Goal: Task Accomplishment & Management: Use online tool/utility

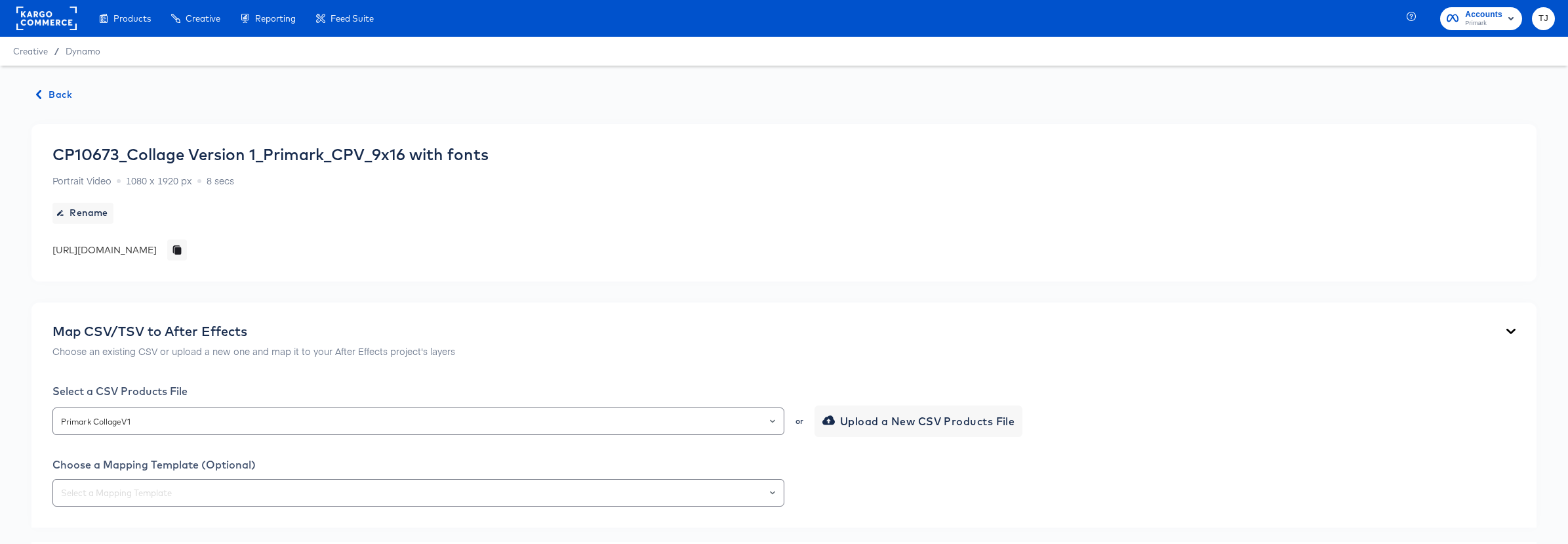
click at [58, 90] on span "Back" at bounding box center [54, 95] width 35 height 16
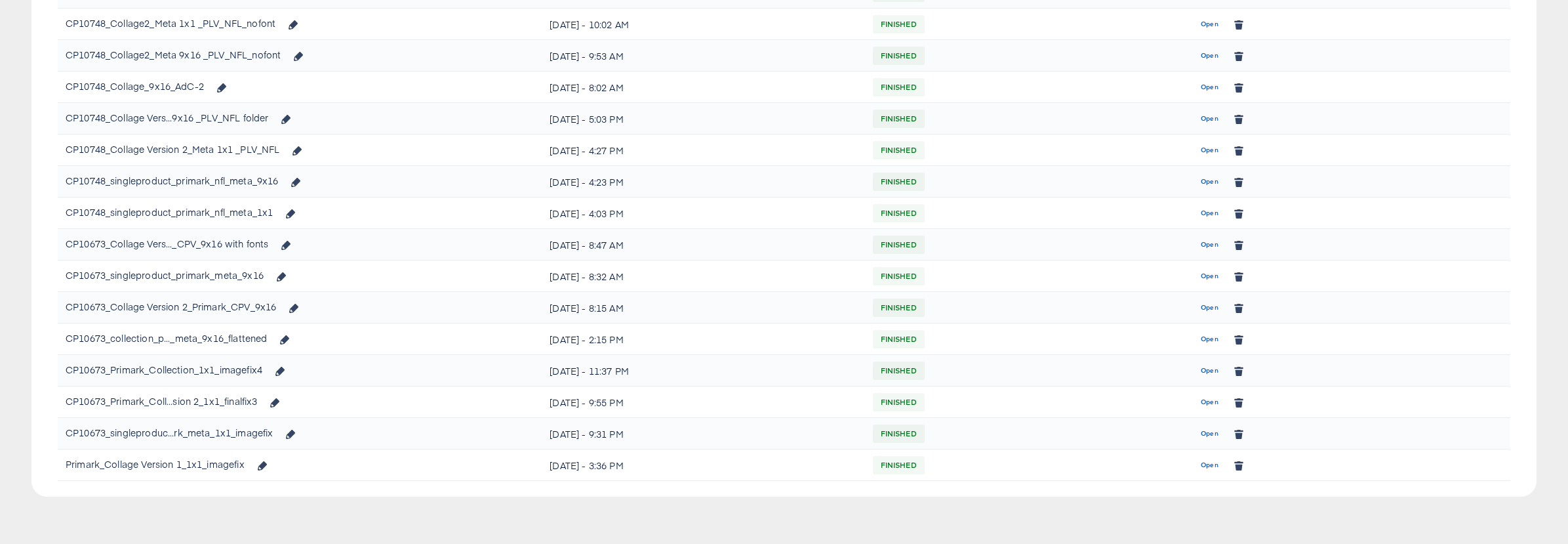
scroll to position [382, 0]
click at [1211, 437] on span "Open" at bounding box center [1210, 434] width 18 height 12
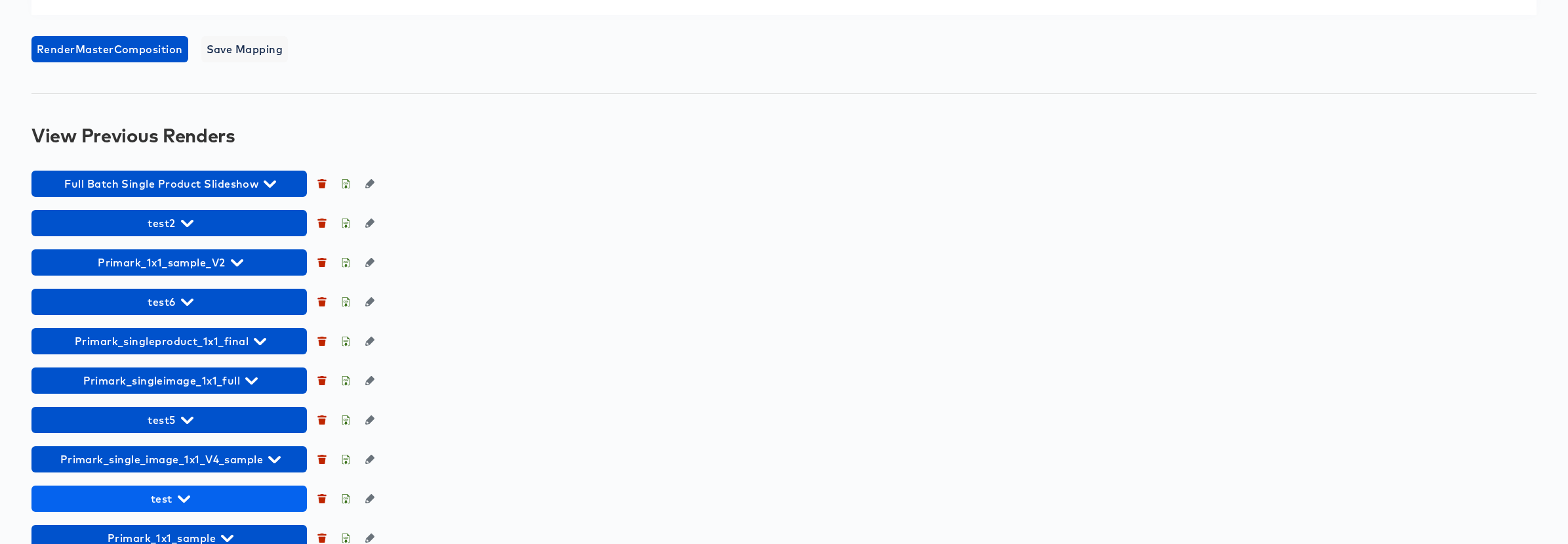
scroll to position [1169, 0]
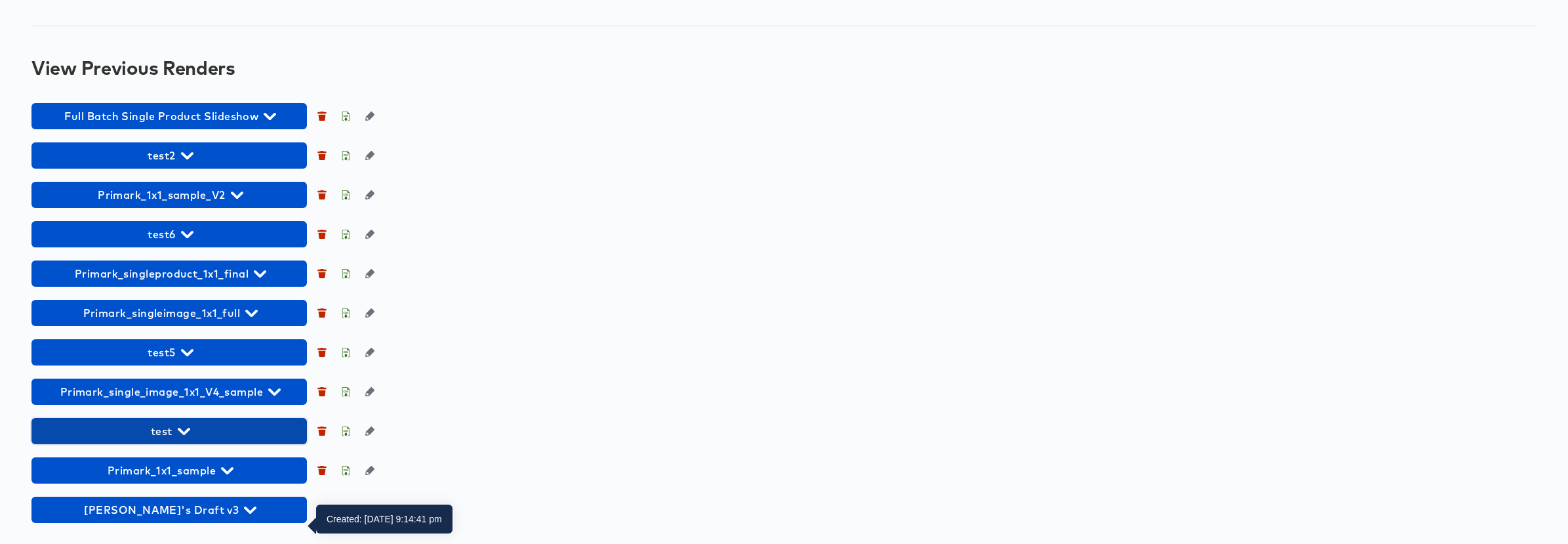
click at [273, 430] on span "test" at bounding box center [169, 431] width 263 height 18
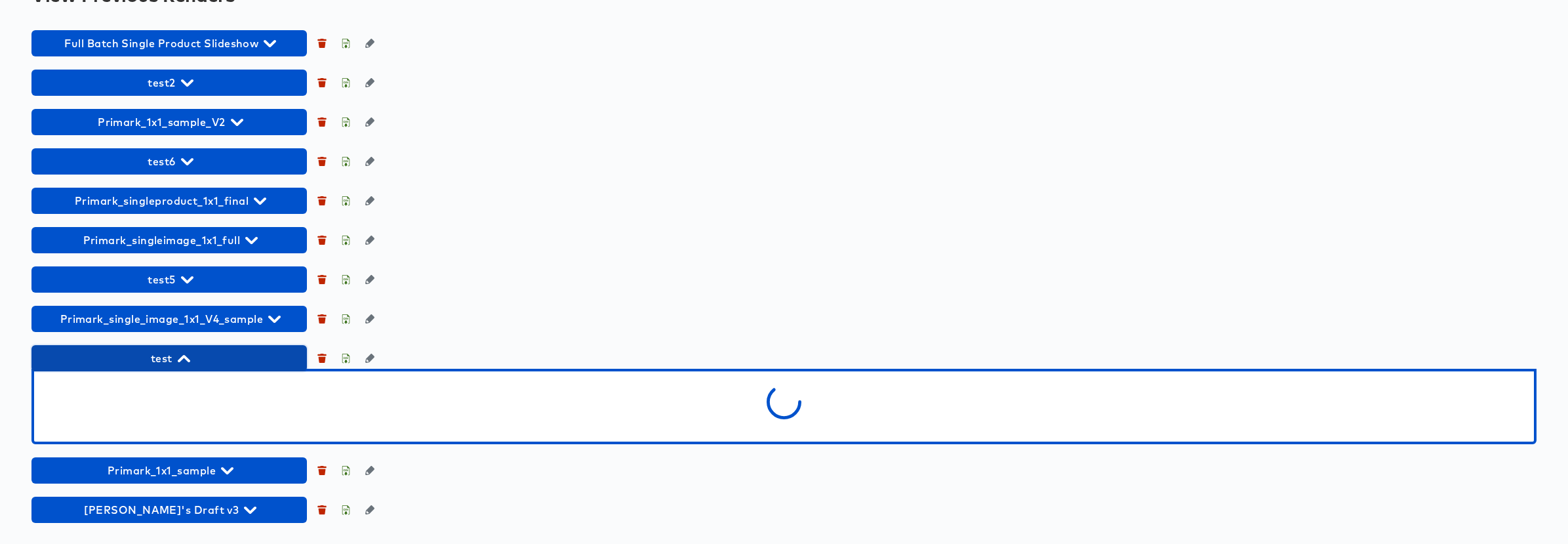
click at [273, 368] on span "test" at bounding box center [169, 359] width 263 height 18
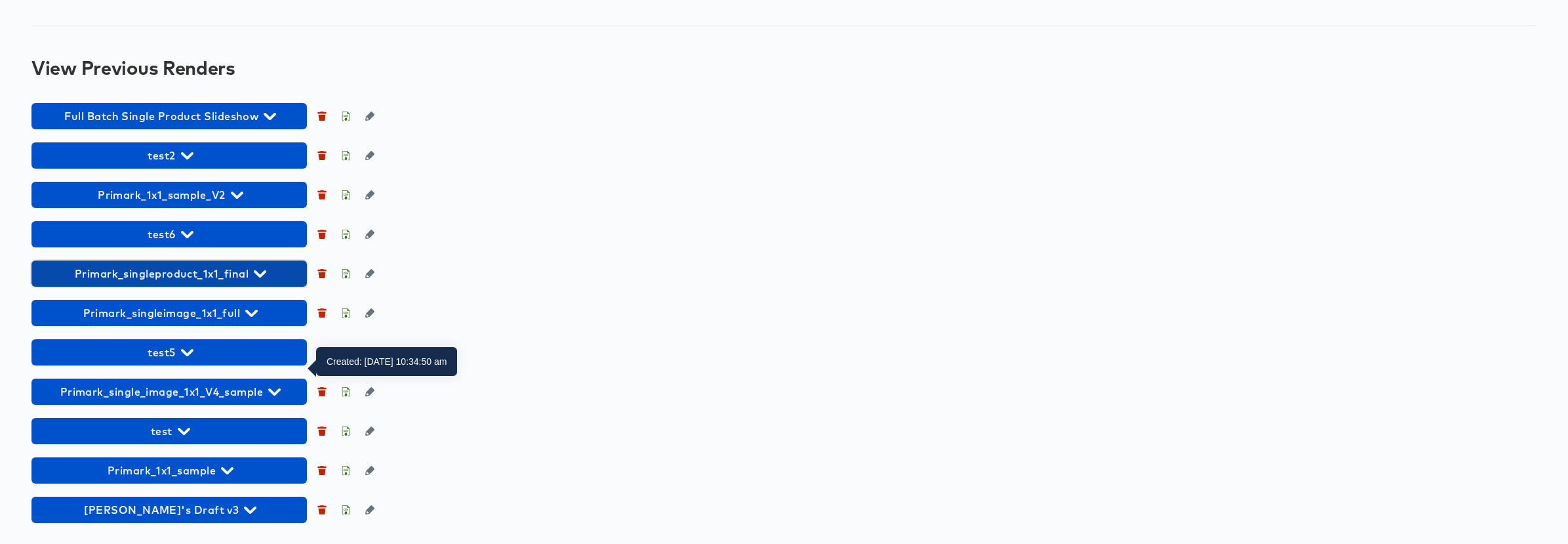
click at [272, 274] on span "Primark_singleproduct_1x1_final" at bounding box center [169, 274] width 263 height 18
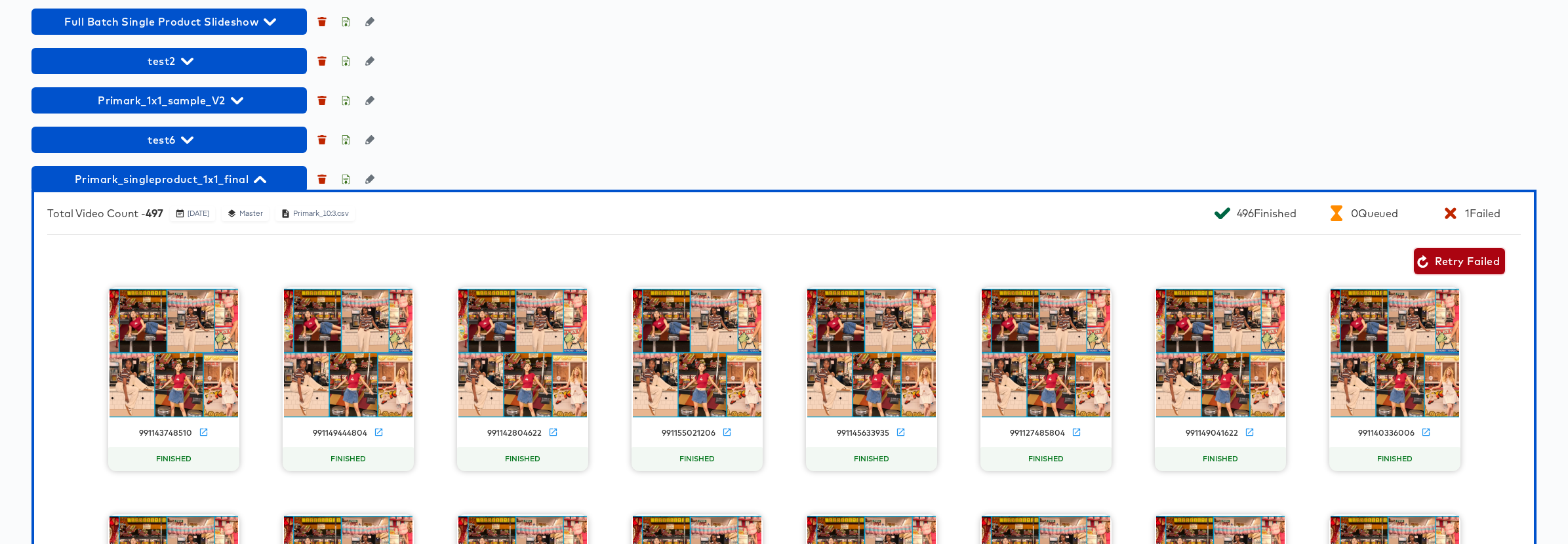
click at [1459, 270] on span "Retry Failed" at bounding box center [1459, 261] width 81 height 18
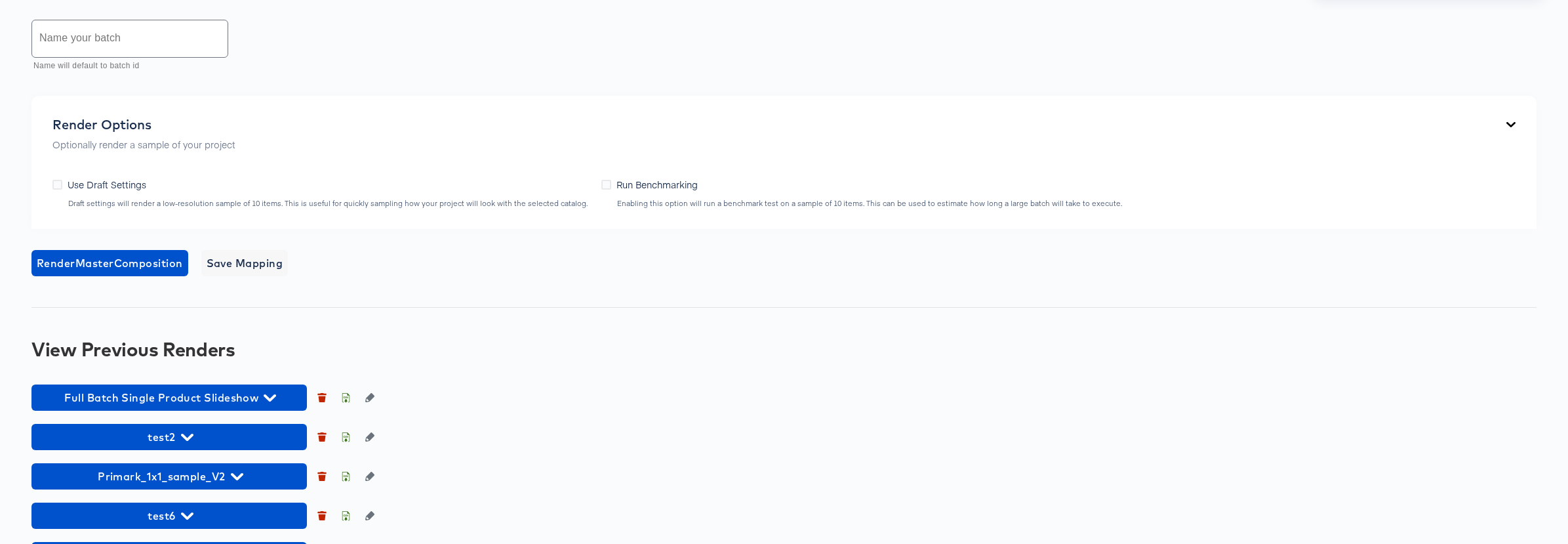
scroll to position [0, 0]
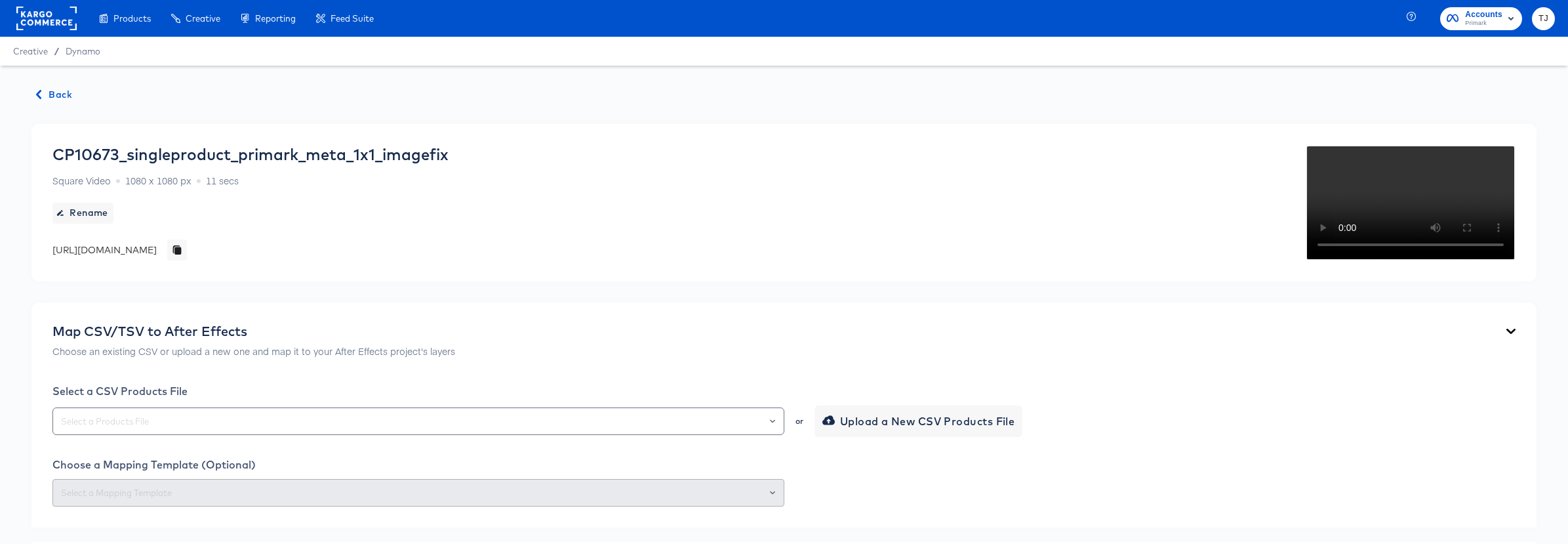
drag, startPoint x: 62, startPoint y: 63, endPoint x: 62, endPoint y: 79, distance: 16.0
click at [59, 93] on span "Back" at bounding box center [54, 95] width 35 height 16
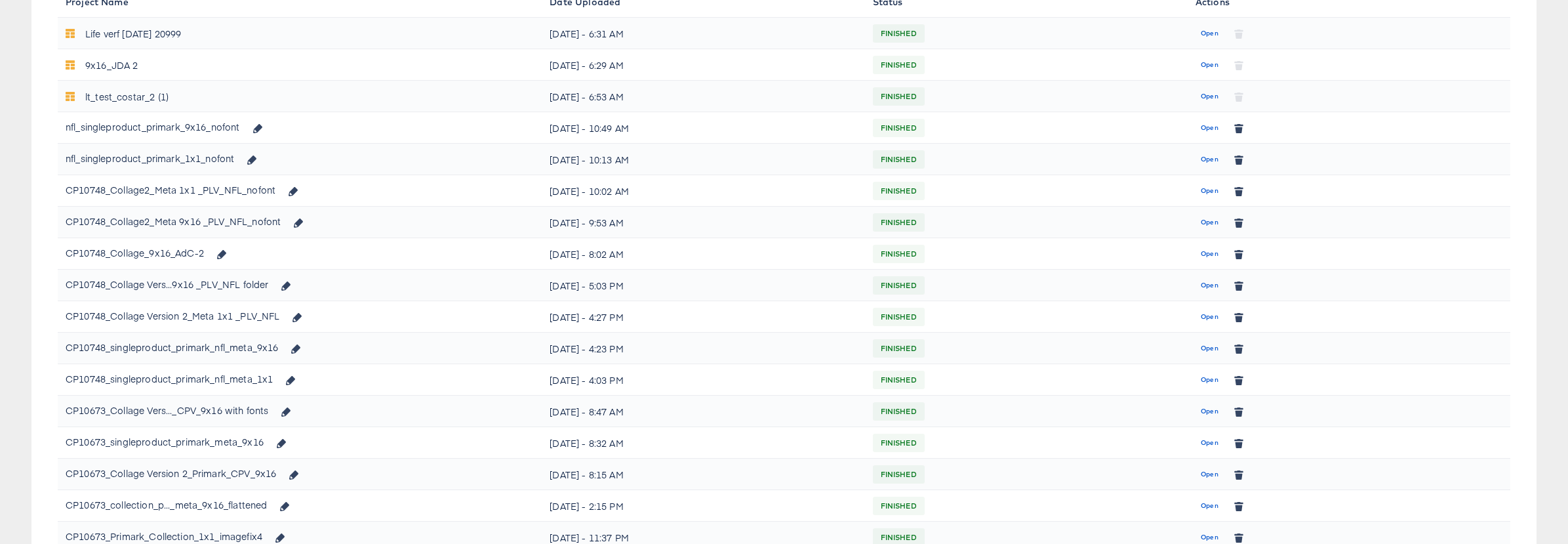
scroll to position [386, 0]
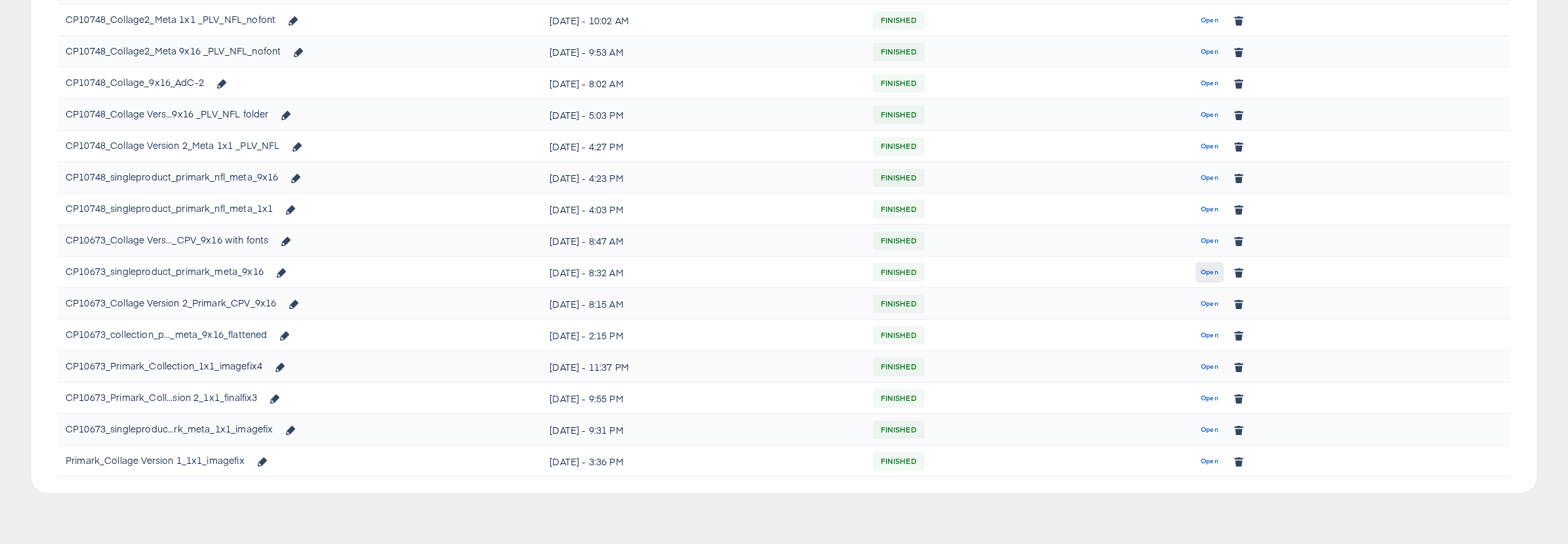
click at [1206, 270] on span "Open" at bounding box center [1210, 272] width 18 height 12
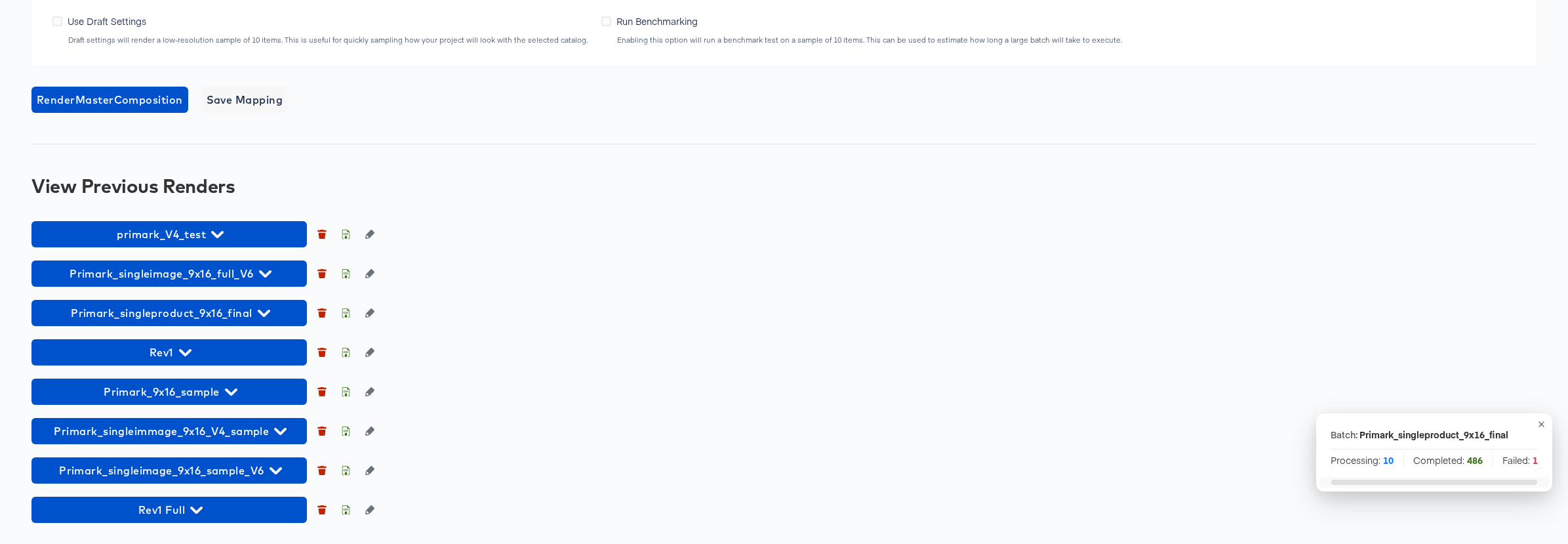
scroll to position [1212, 0]
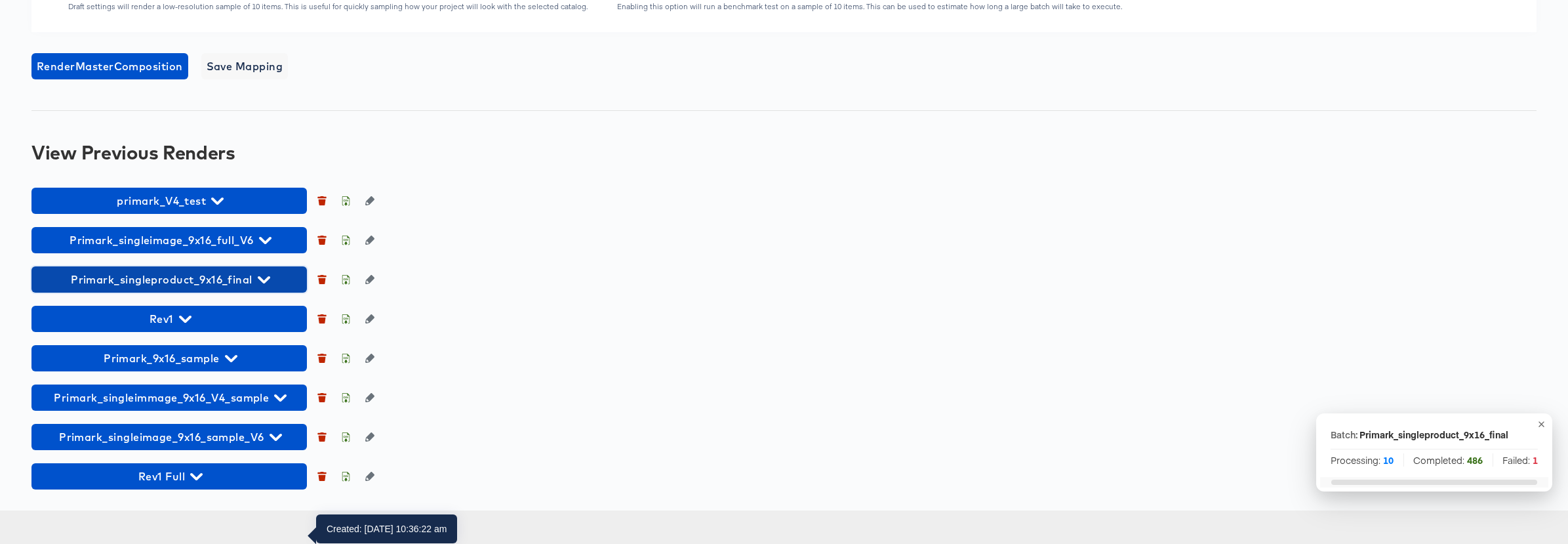
click at [265, 286] on icon "button" at bounding box center [264, 279] width 12 height 12
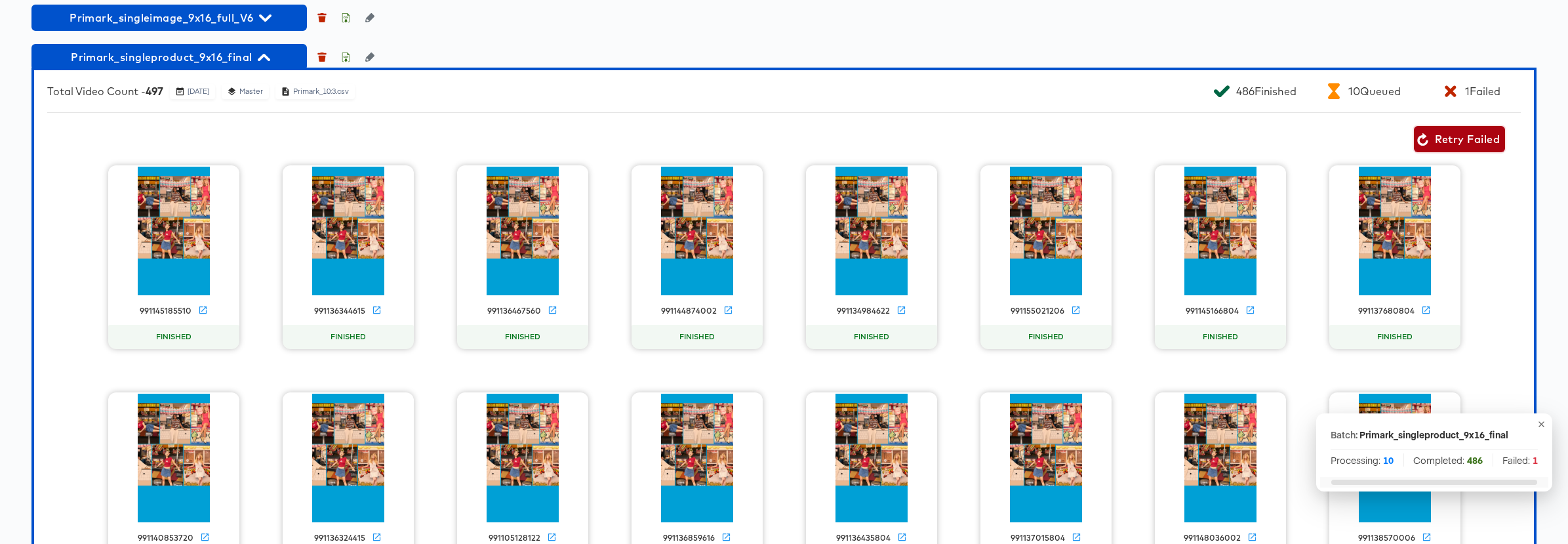
click at [1450, 148] on span "Retry Failed" at bounding box center [1459, 139] width 81 height 18
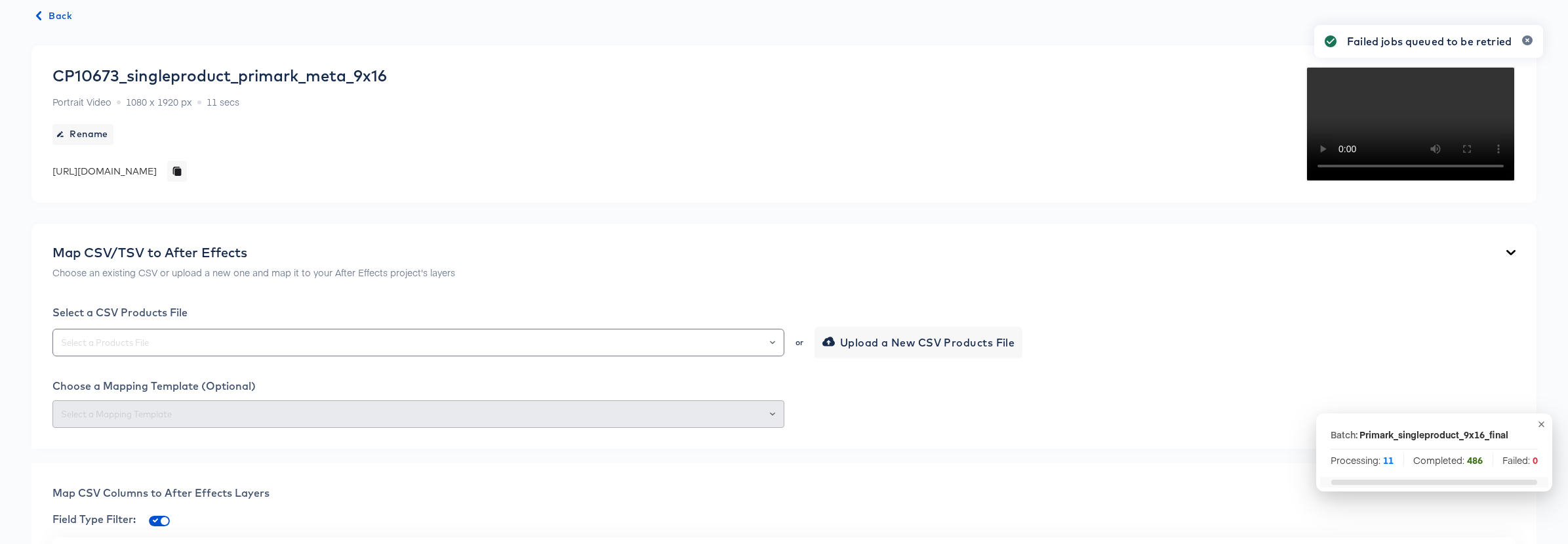
scroll to position [0, 0]
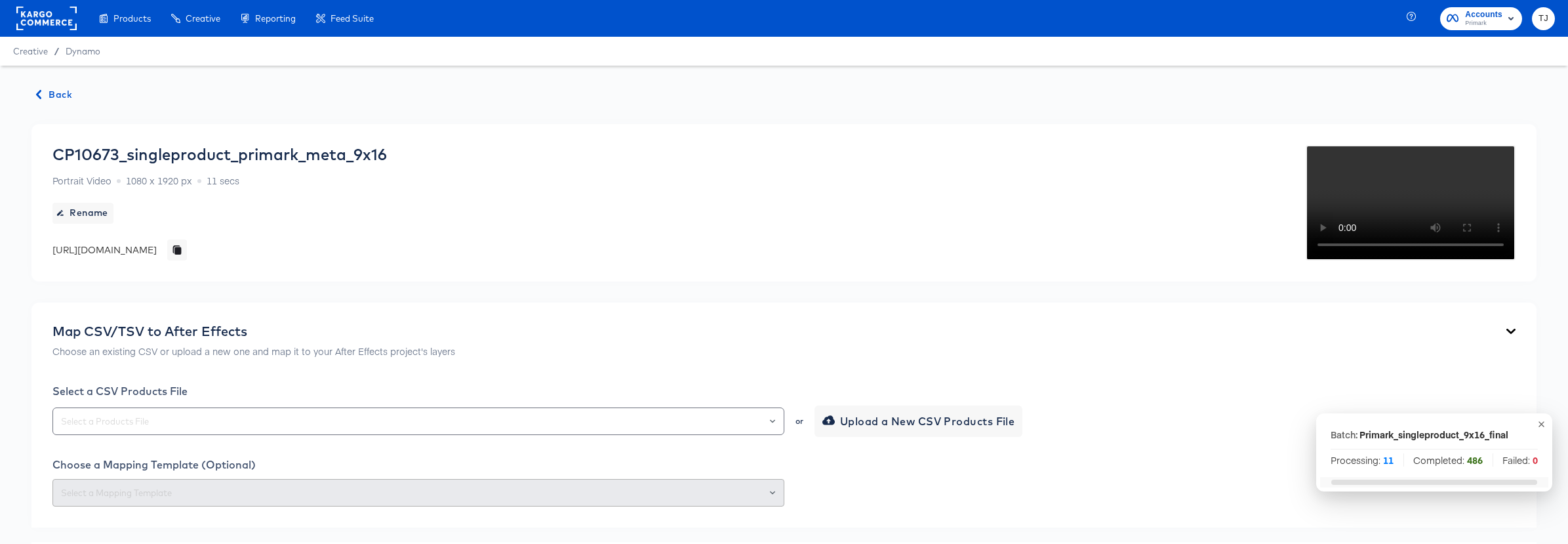
click at [64, 92] on span "Back" at bounding box center [54, 95] width 35 height 16
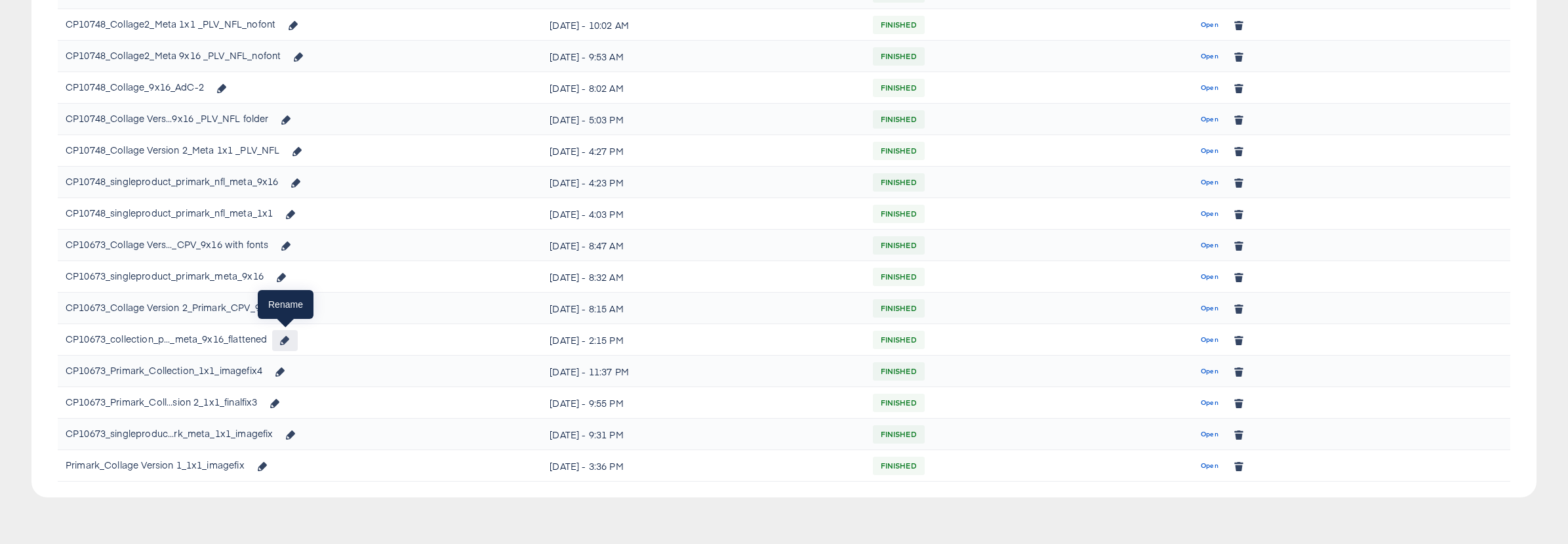
scroll to position [382, 0]
click at [1206, 466] on span "Open" at bounding box center [1210, 465] width 18 height 12
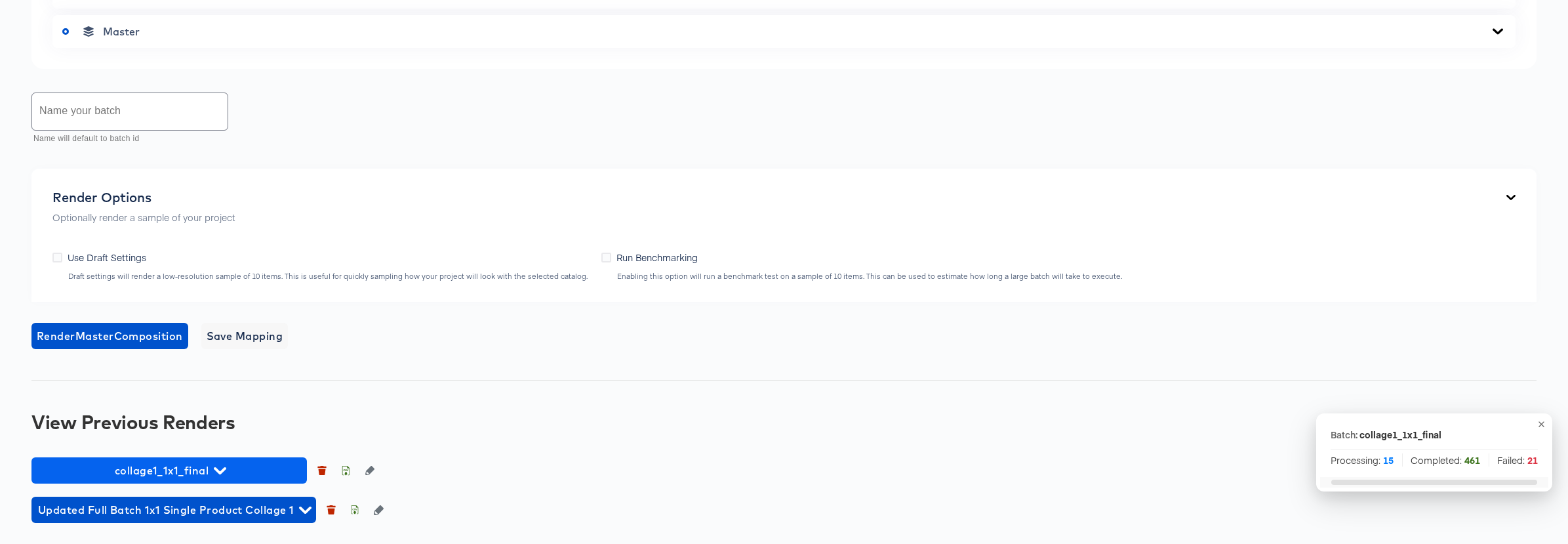
scroll to position [771, 0]
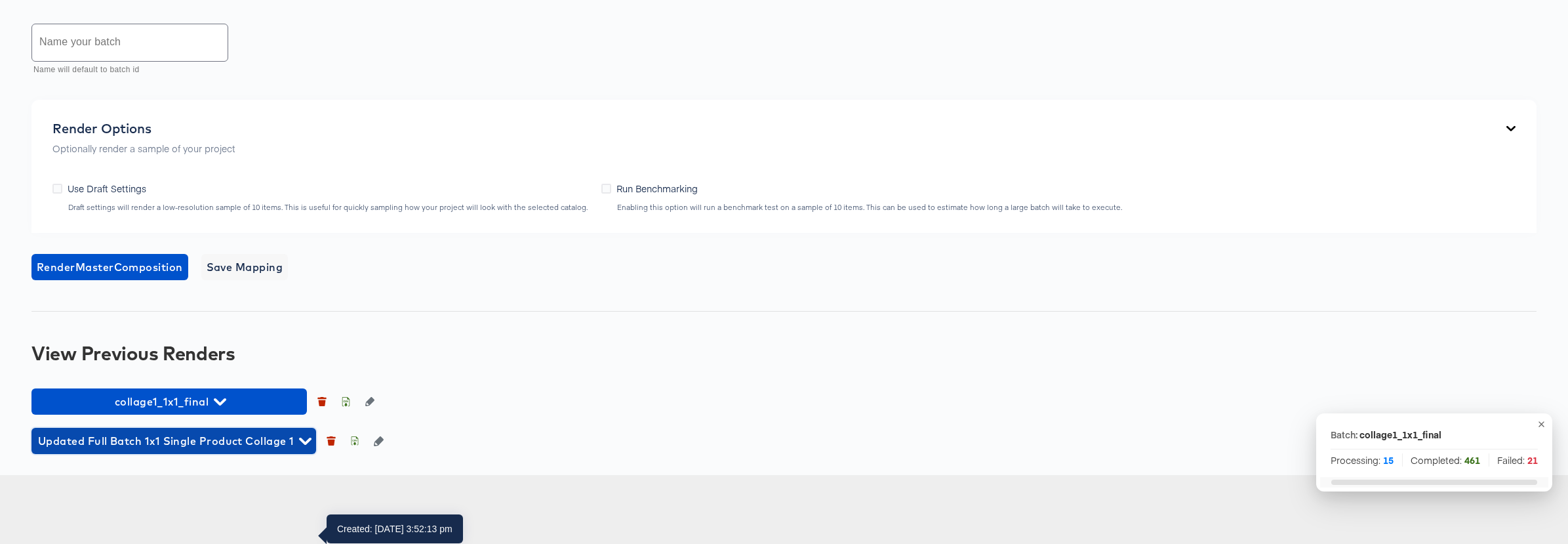
click at [279, 450] on span "Updated Full Batch 1x1 Single Product Collage 1" at bounding box center [174, 441] width 272 height 18
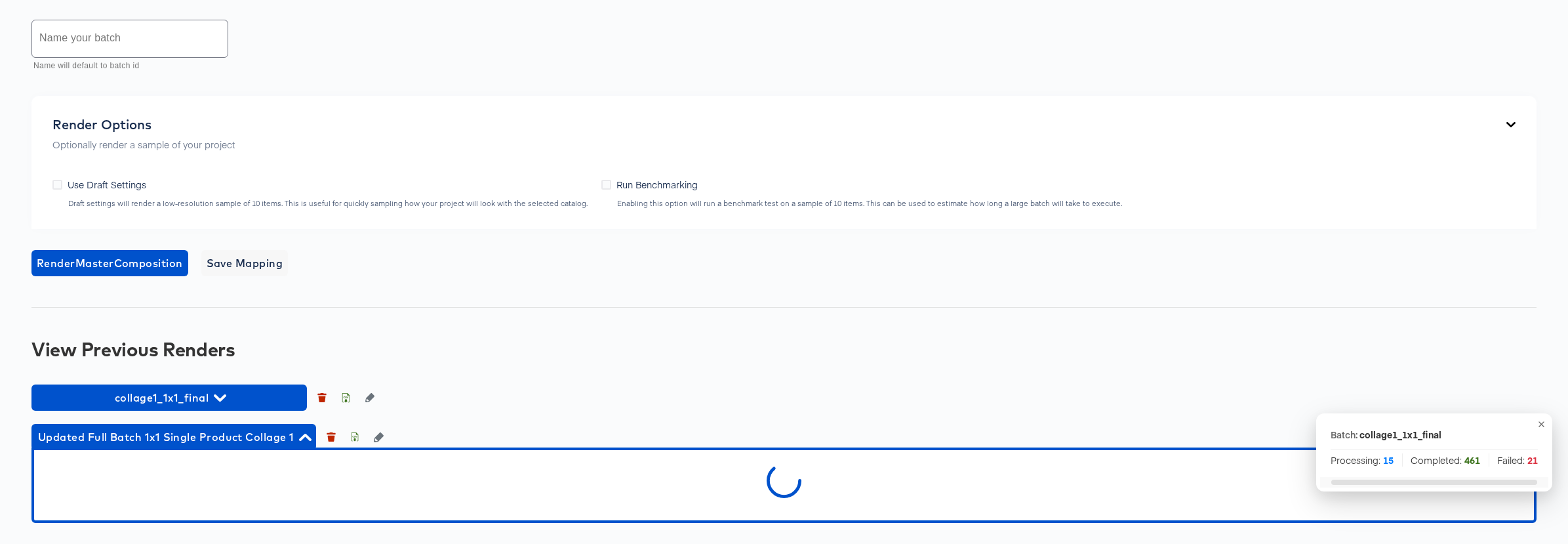
scroll to position [847, 0]
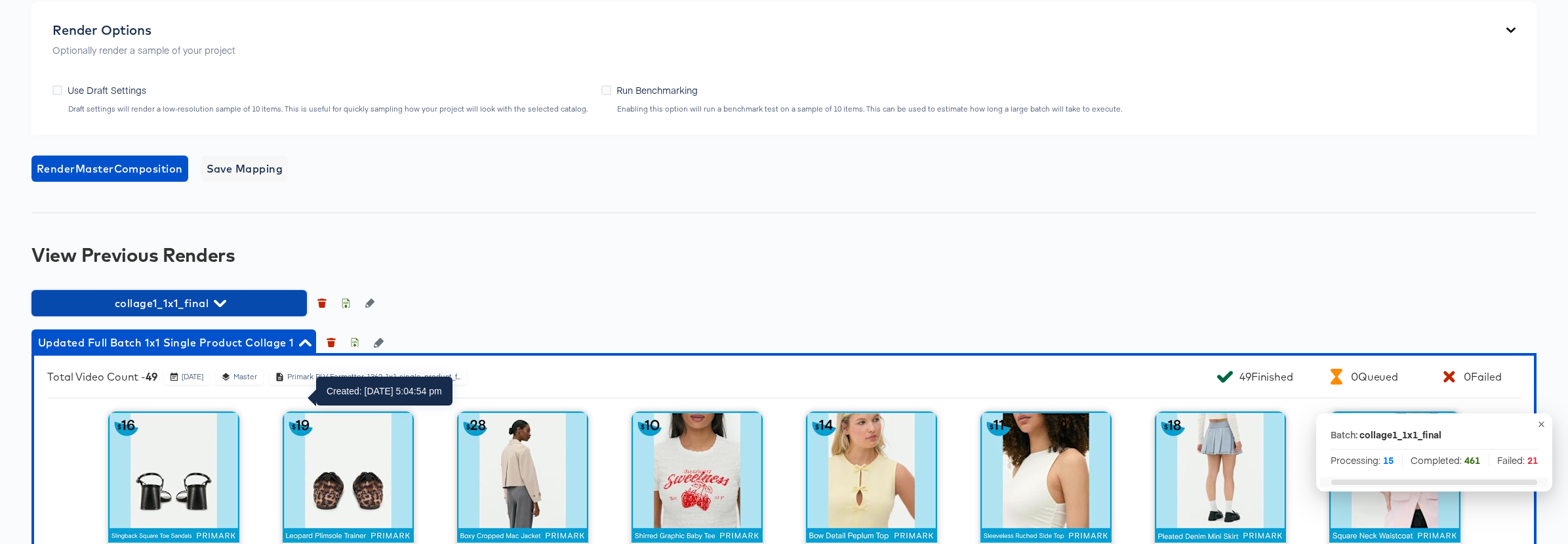
click at [214, 307] on icon "button" at bounding box center [220, 303] width 12 height 7
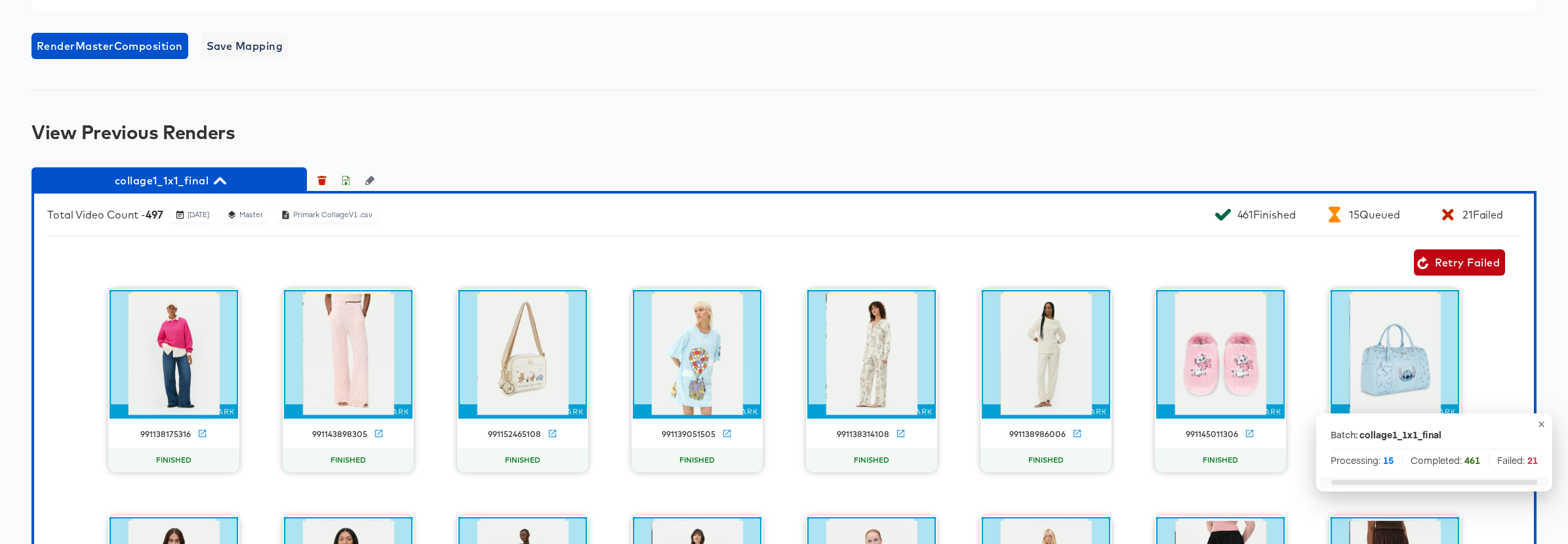
scroll to position [972, 0]
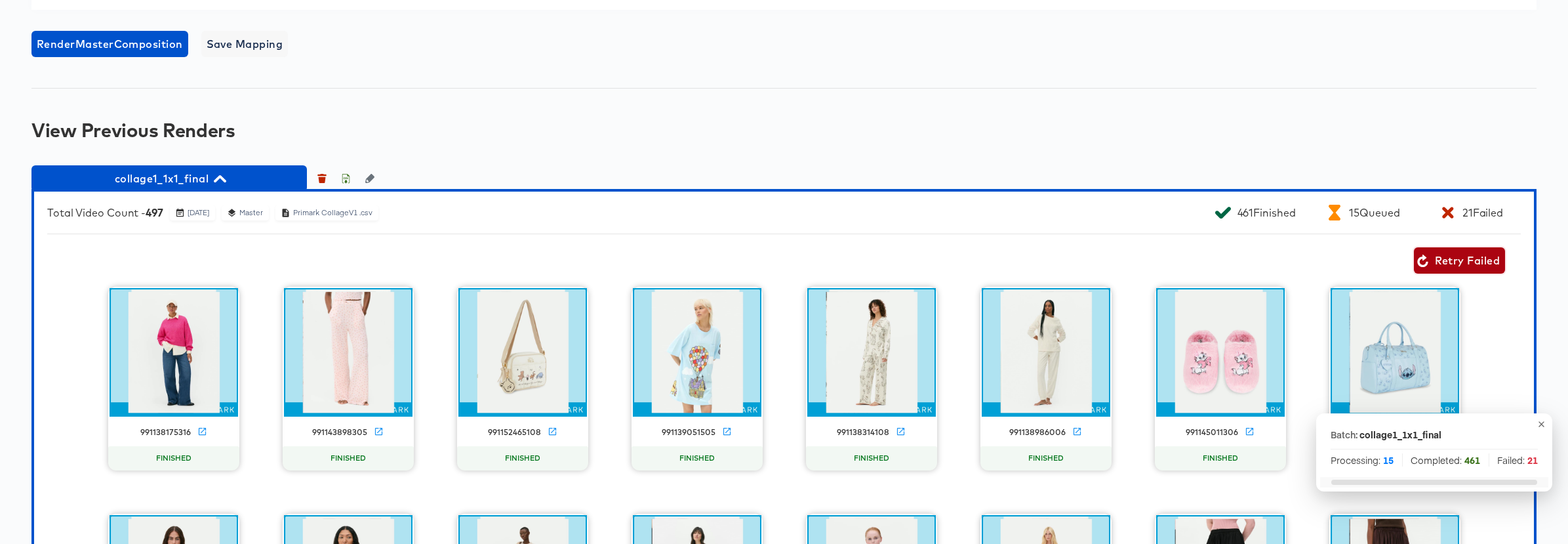
click at [1468, 270] on span "Retry Failed" at bounding box center [1459, 260] width 81 height 18
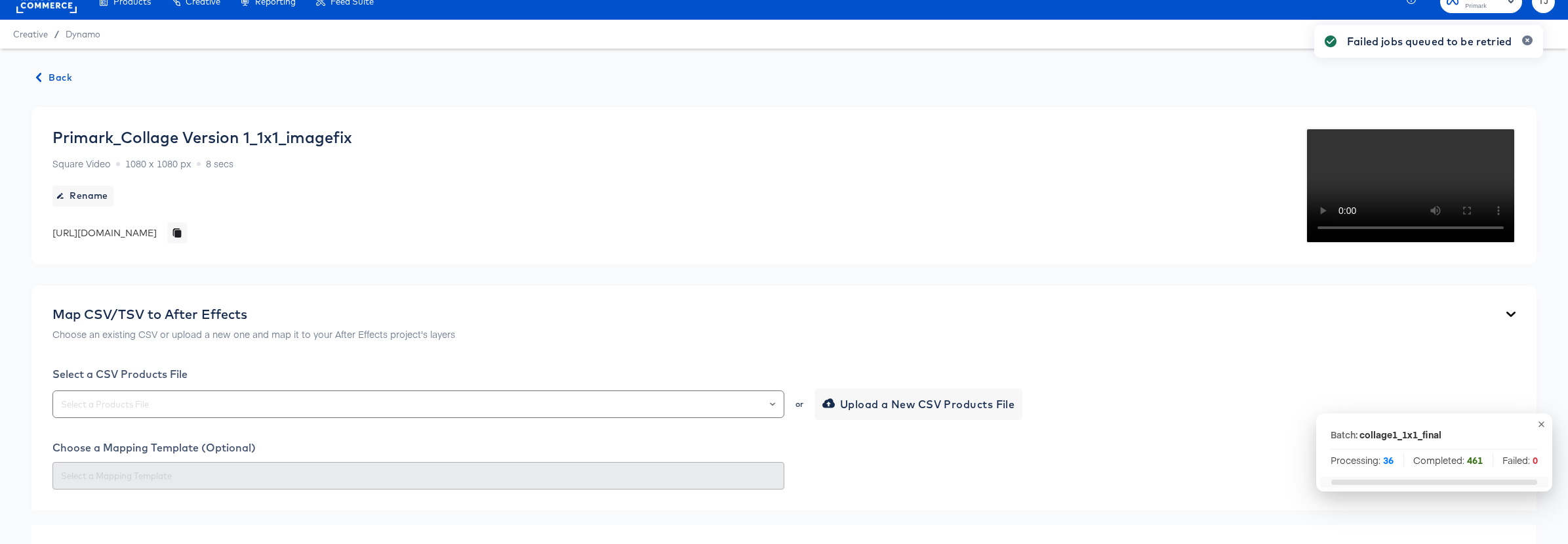
scroll to position [0, 0]
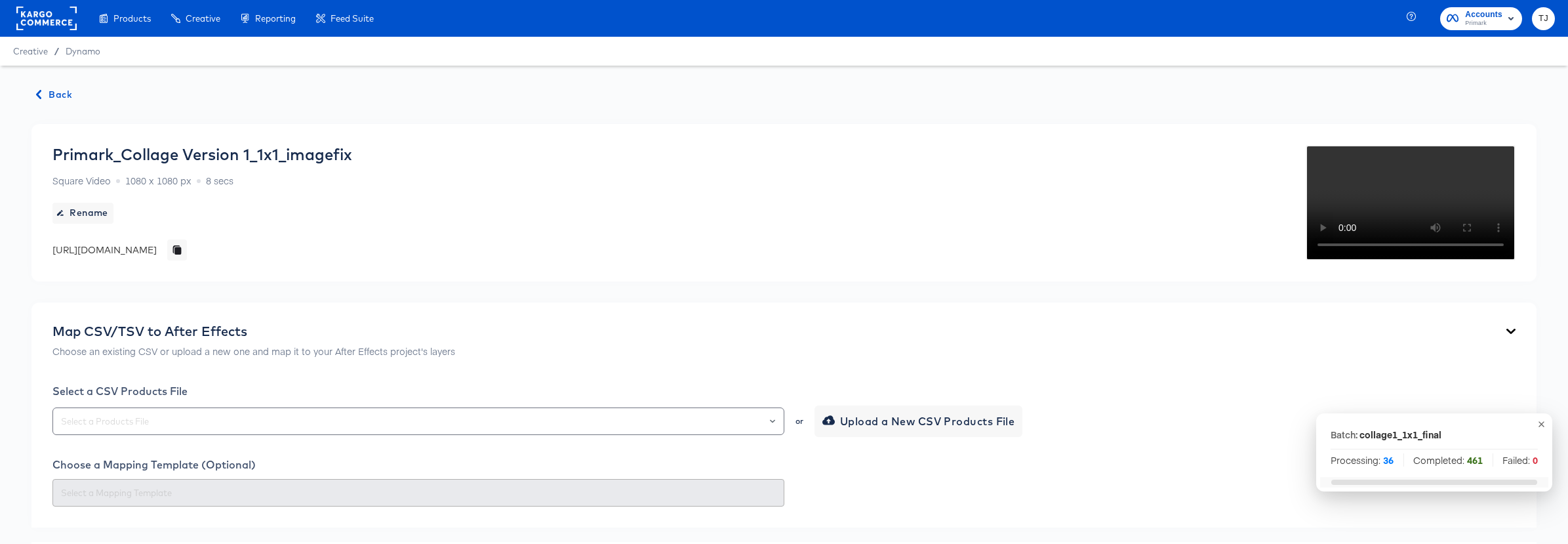
click at [54, 92] on span "Back" at bounding box center [54, 95] width 35 height 16
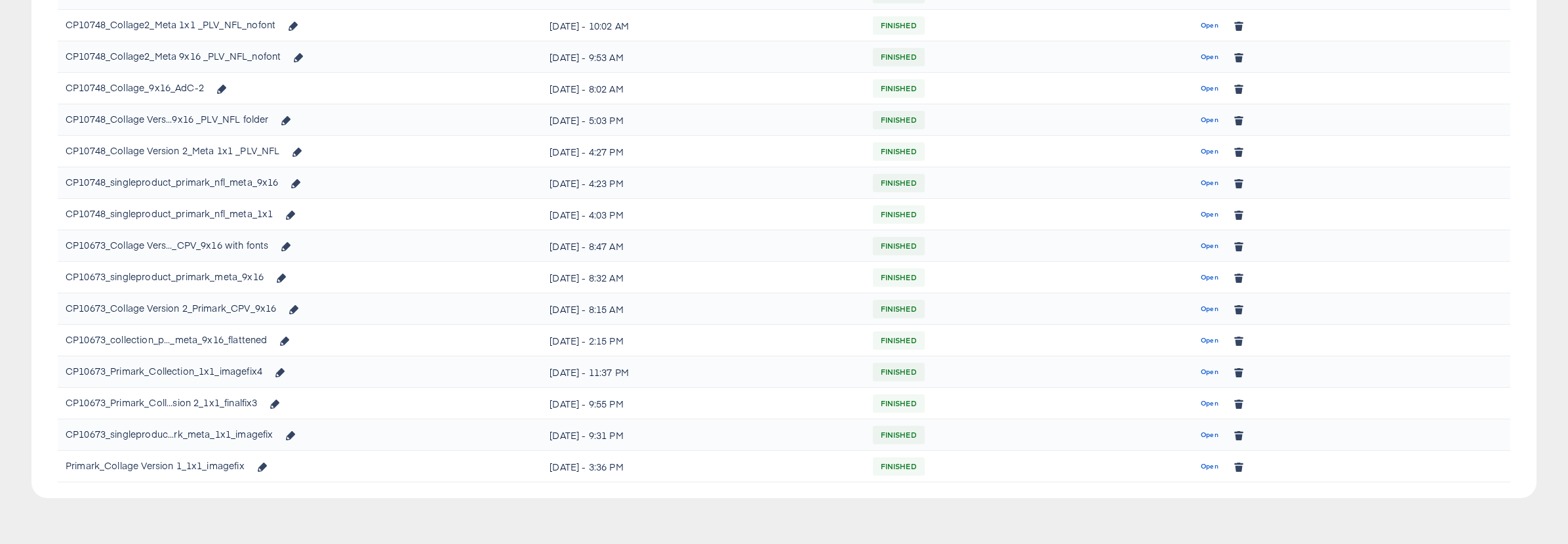
scroll to position [386, 0]
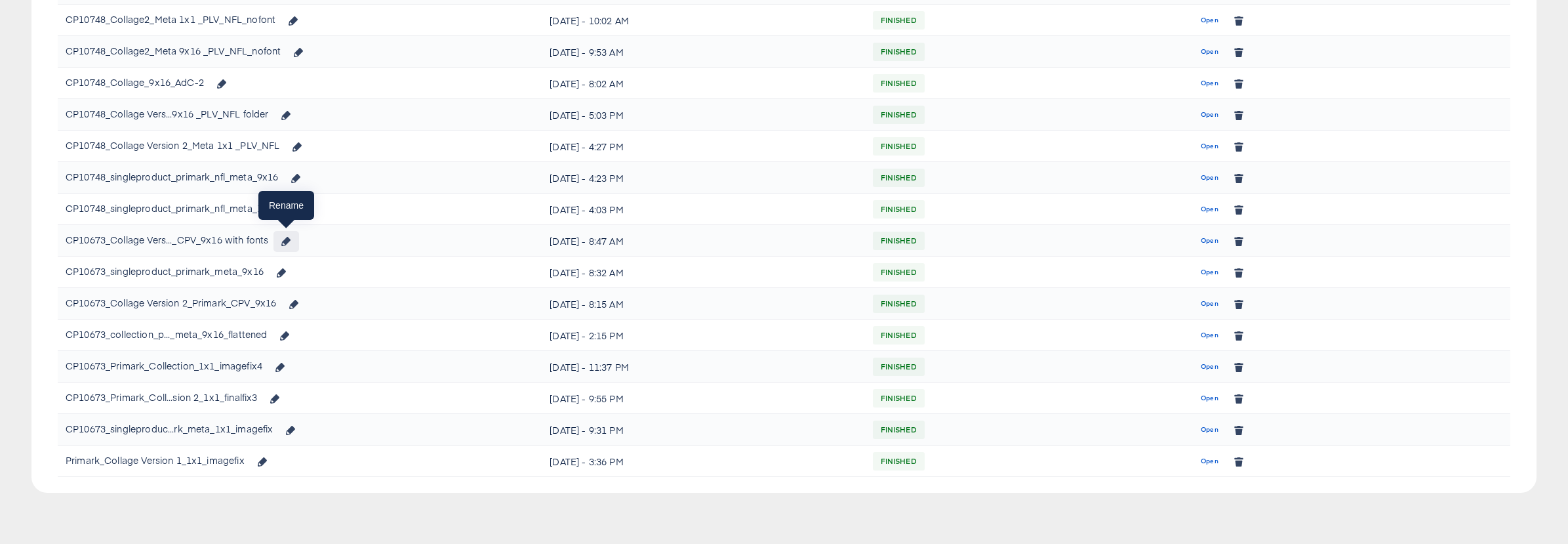
click at [287, 245] on icon "button" at bounding box center [286, 241] width 9 height 9
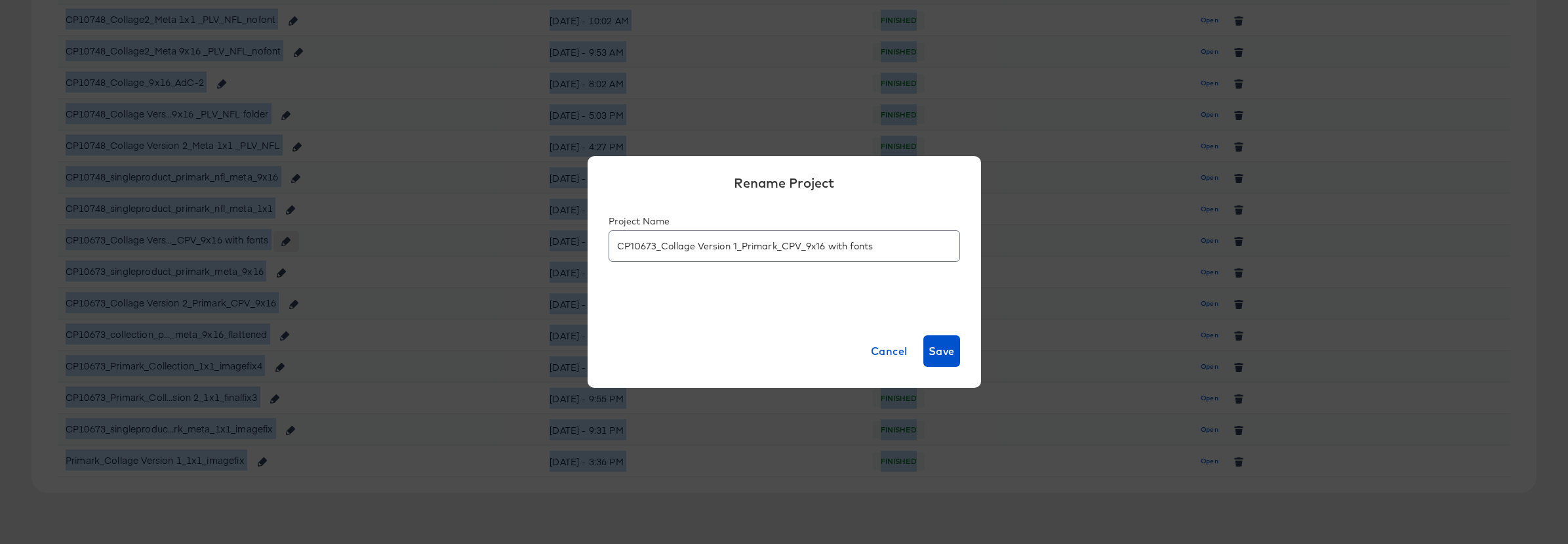
click at [287, 245] on div "Rename Project Project Name CP10673_Collage Version 1_Primark_CPV_9x16 with fon…" at bounding box center [784, 272] width 1568 height 544
click at [898, 353] on span "Cancel" at bounding box center [889, 351] width 37 height 18
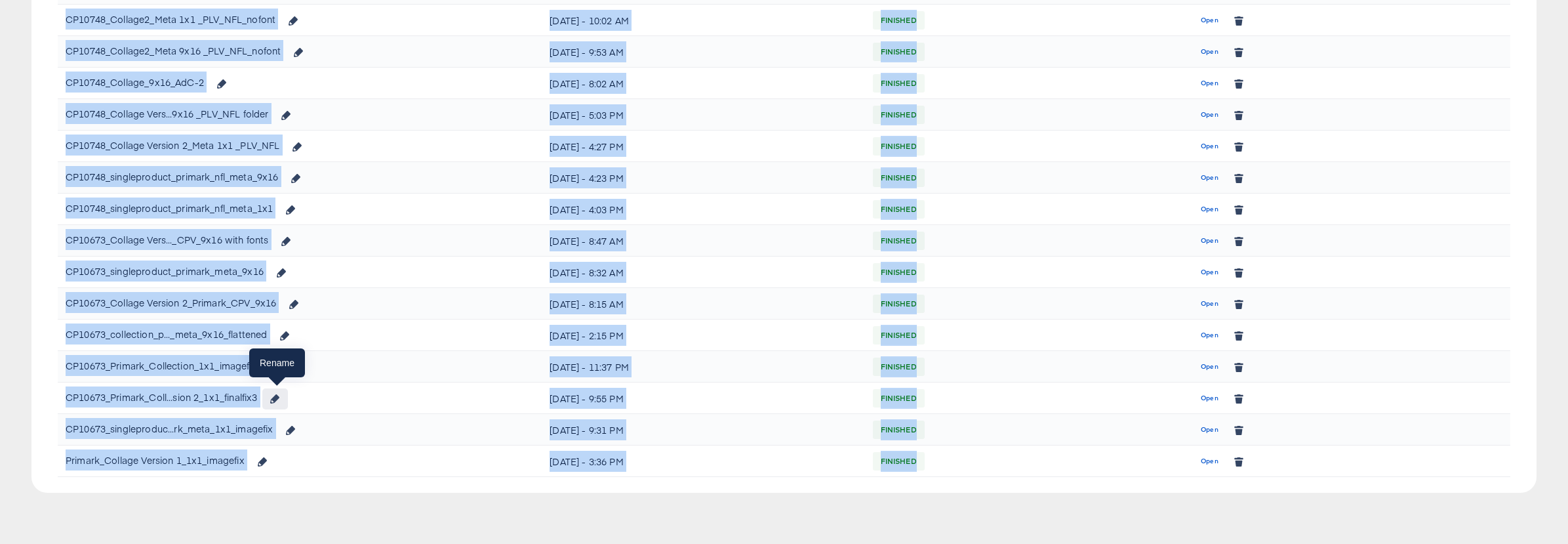
click at [277, 404] on button "button" at bounding box center [275, 398] width 25 height 21
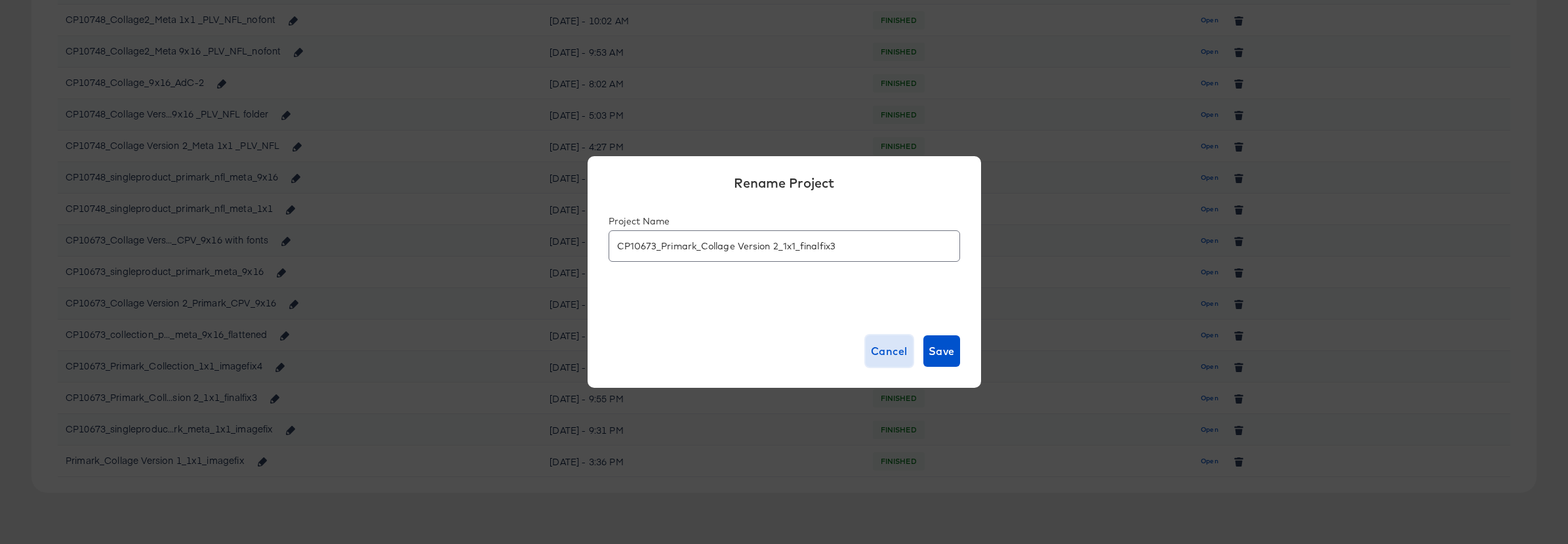
click at [894, 349] on span "Cancel" at bounding box center [889, 351] width 37 height 18
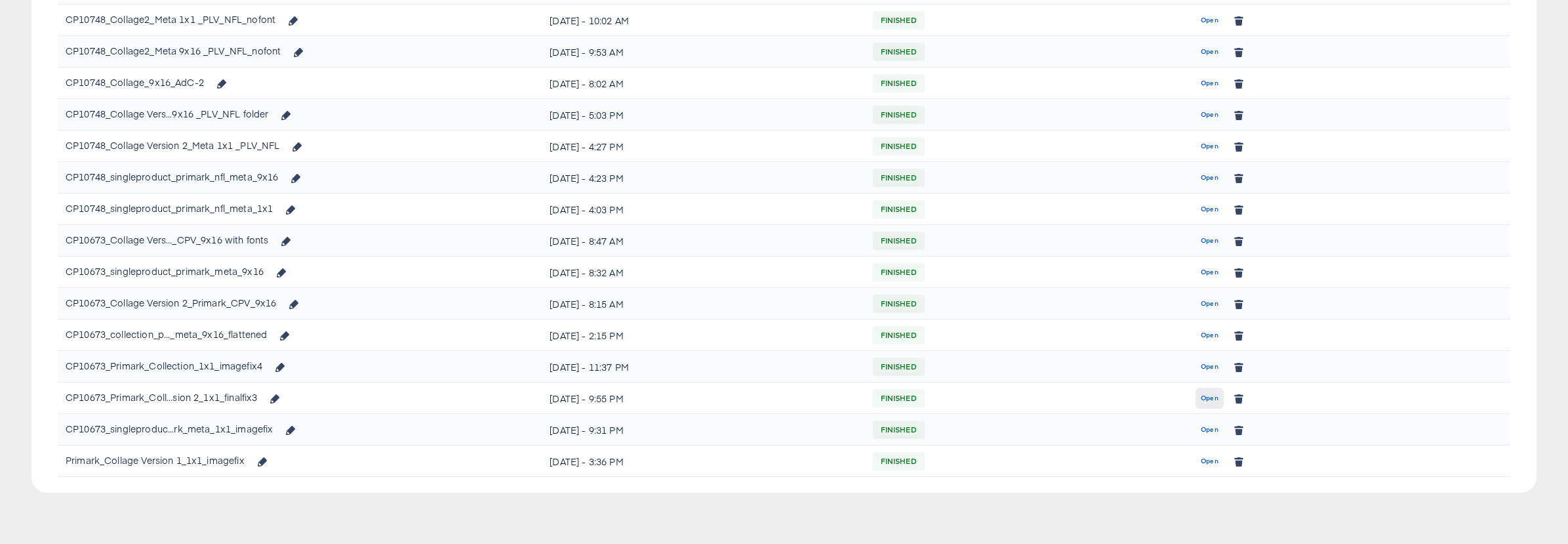
click at [1209, 401] on span "Open" at bounding box center [1210, 398] width 18 height 12
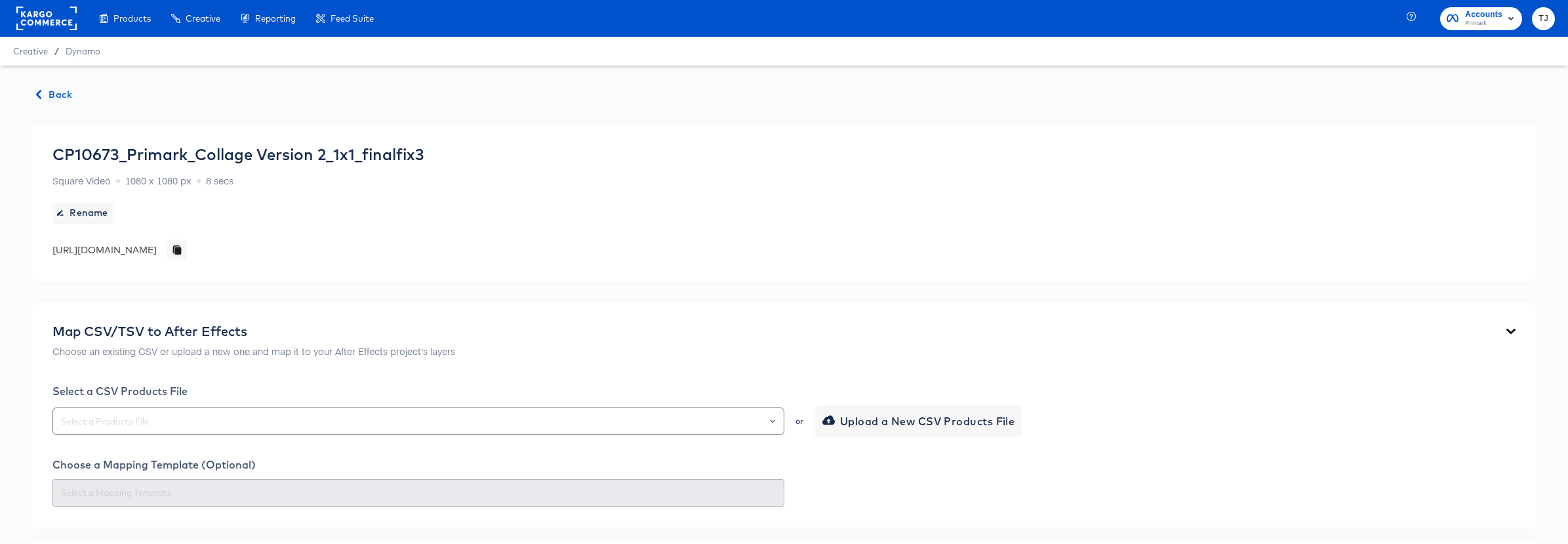
scroll to position [679, 0]
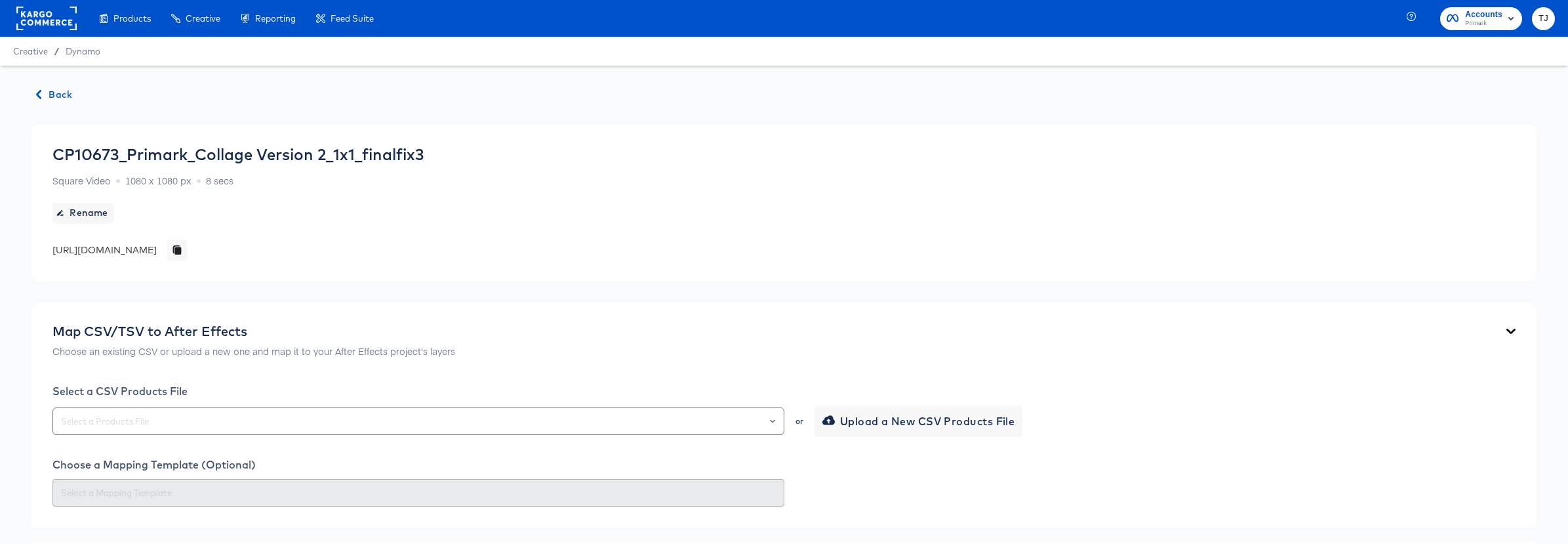
click at [424, 185] on div "CP10673_Primark_Collage Version 2_1x1_finalfix3 Square Video 1080 x 1080 px 8 s…" at bounding box center [239, 203] width 372 height 115
click at [771, 420] on icon "Open" at bounding box center [772, 421] width 5 height 3
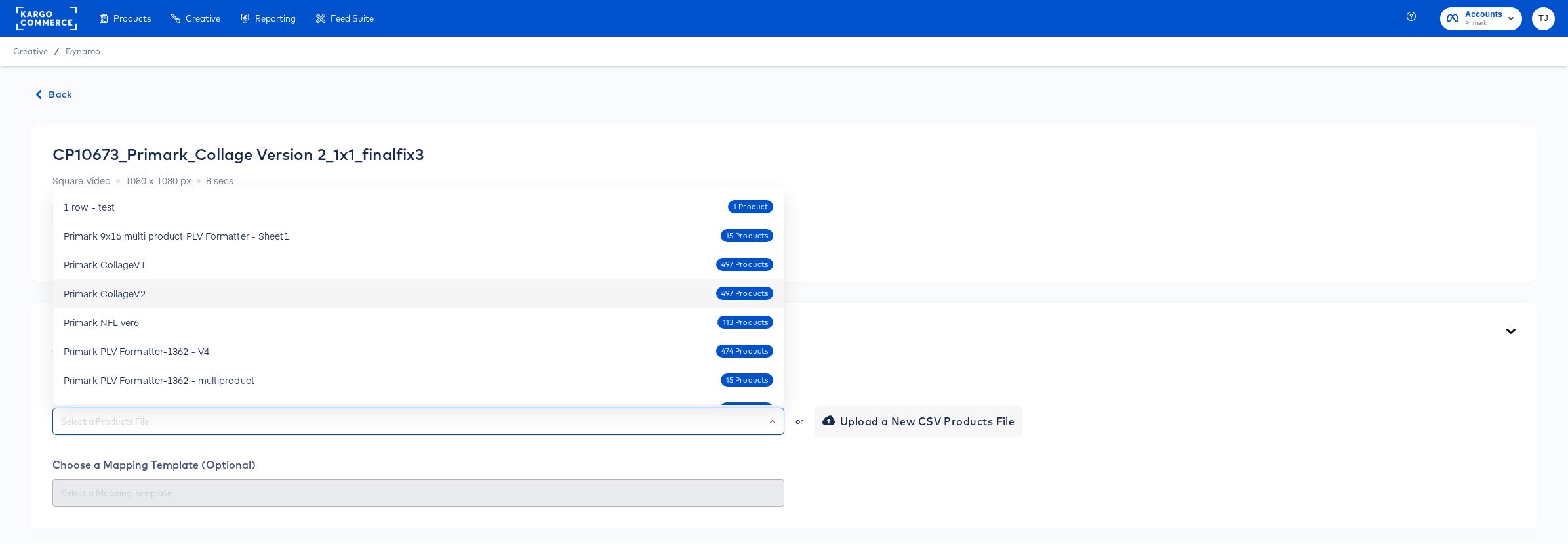
click at [408, 285] on div "Primark CollageV2 497 Products" at bounding box center [418, 293] width 710 height 21
type input "Primark CollageV2"
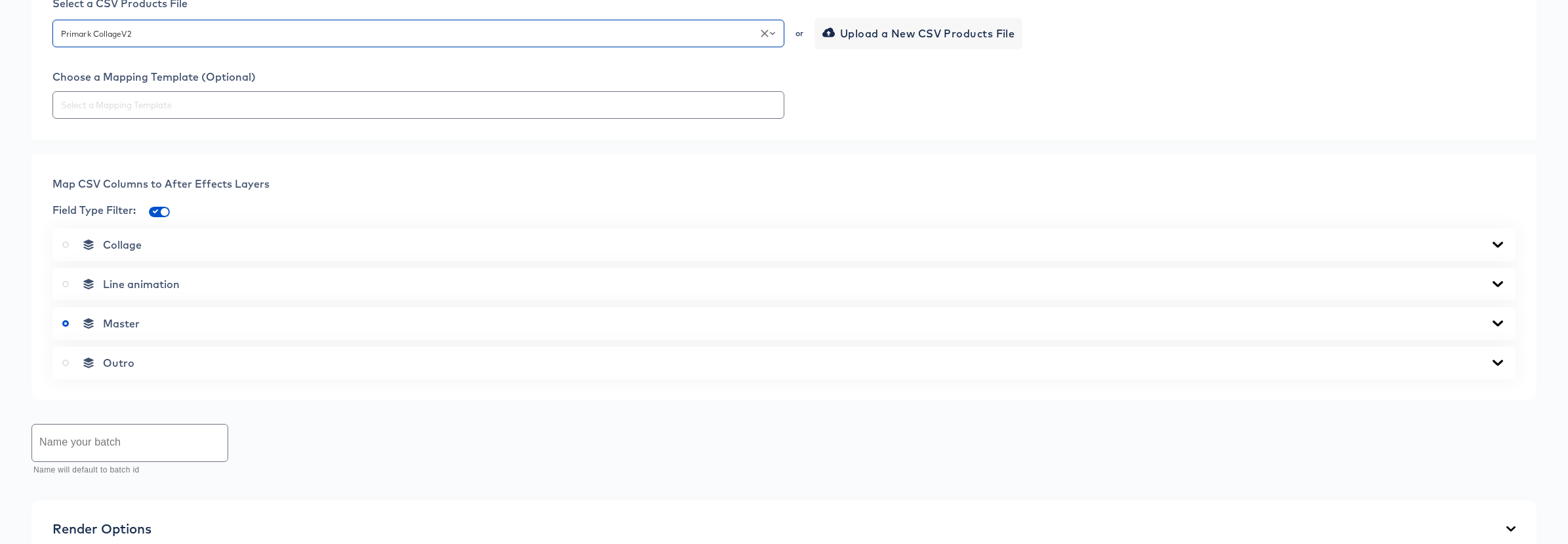
scroll to position [482, 0]
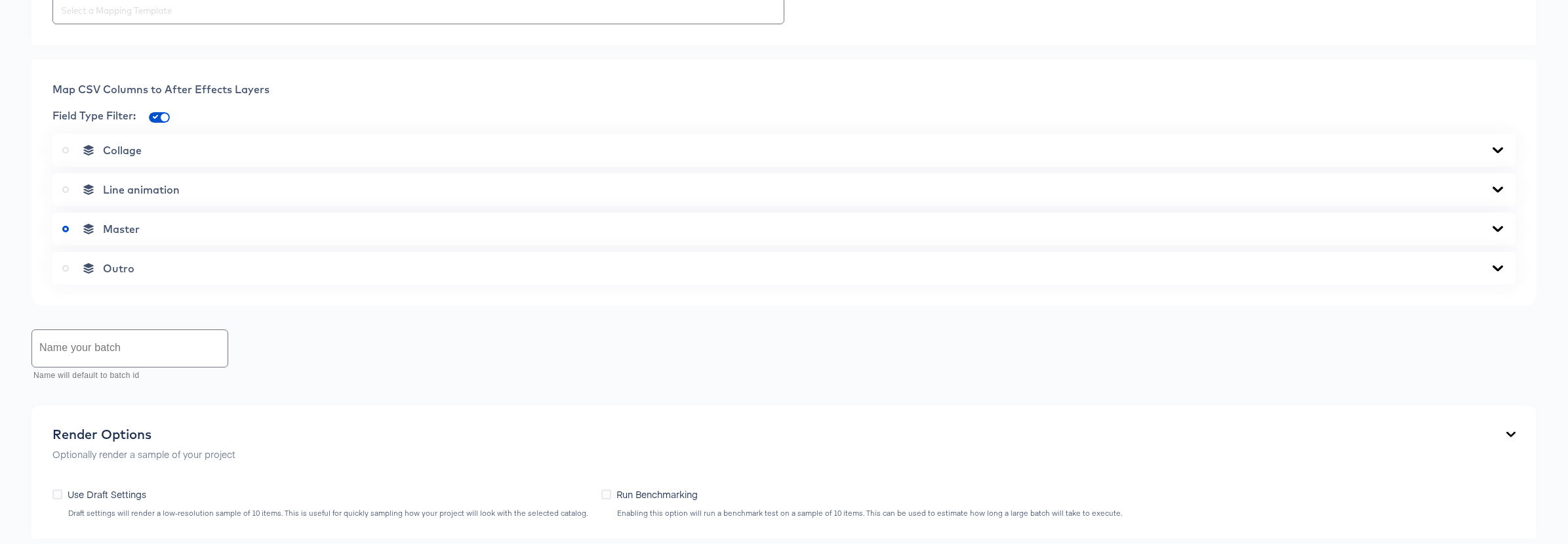
click at [1496, 227] on icon at bounding box center [1497, 229] width 16 height 11
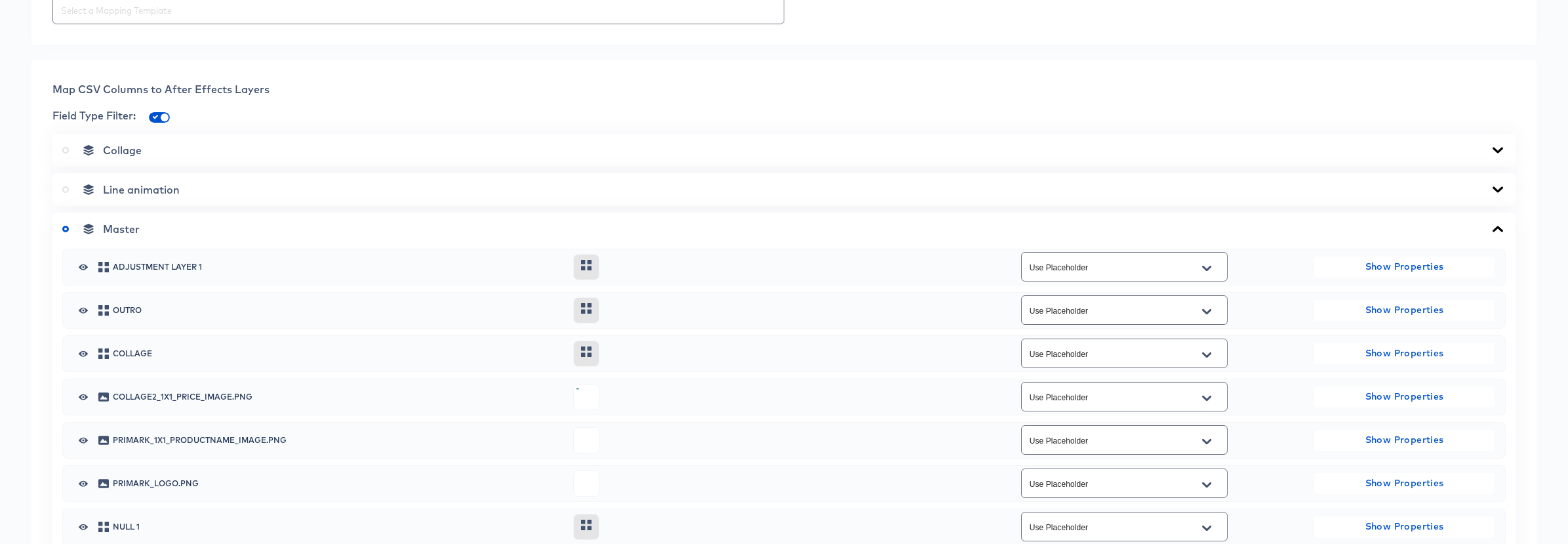
scroll to position [572, 0]
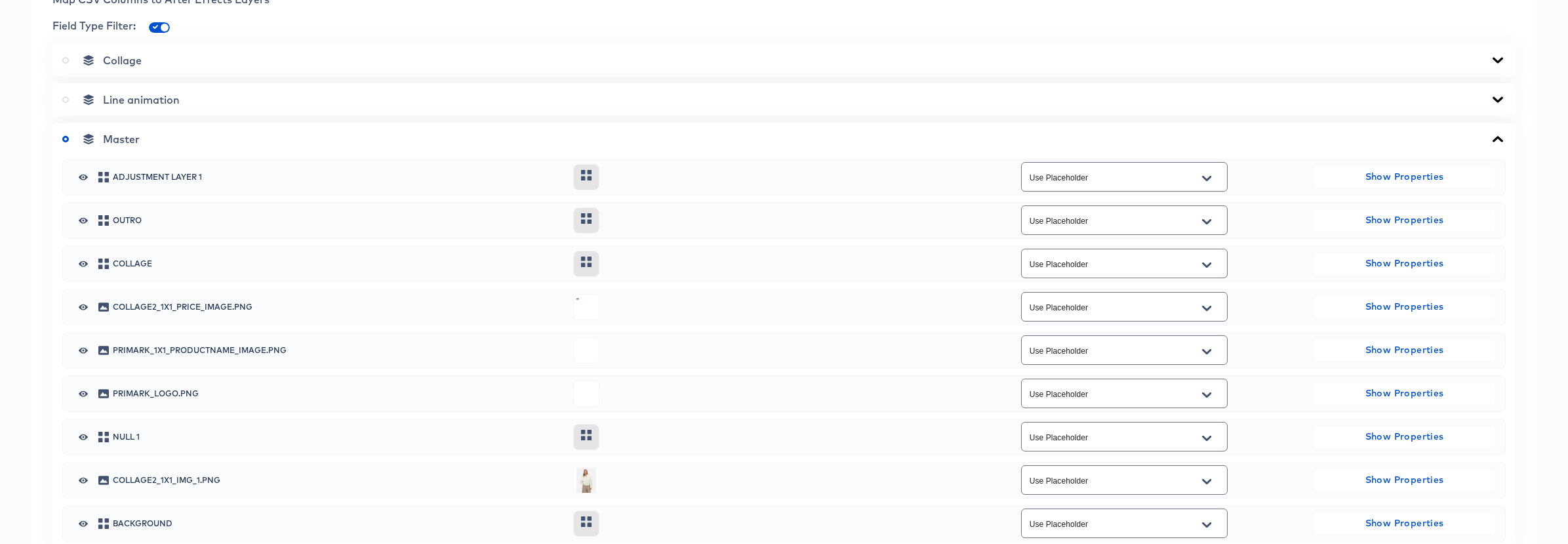
click at [1210, 307] on icon "Open" at bounding box center [1206, 307] width 9 height 5
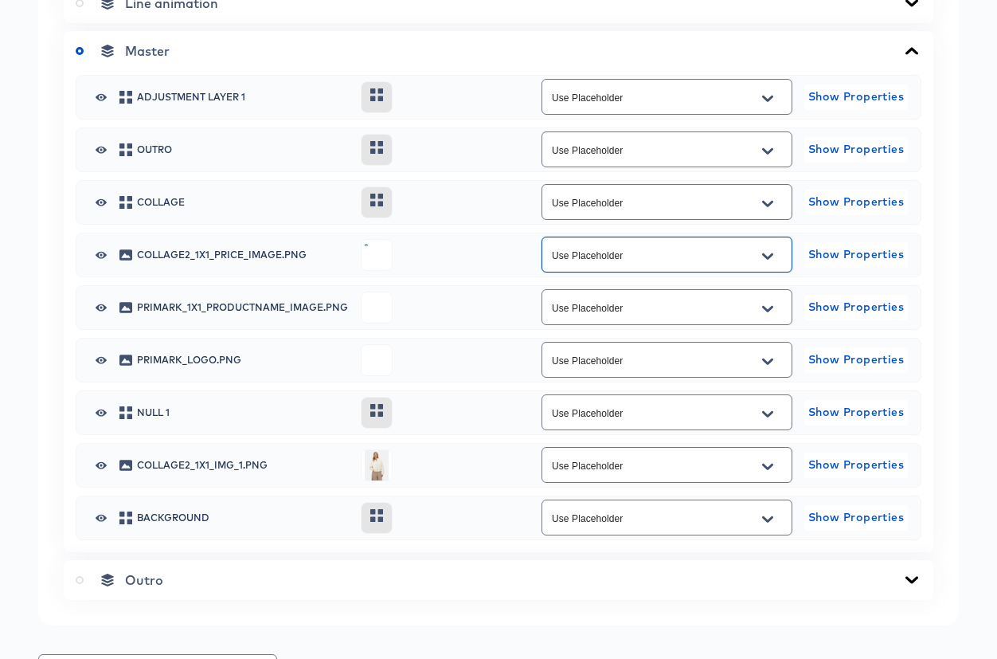
scroll to position [1325, 0]
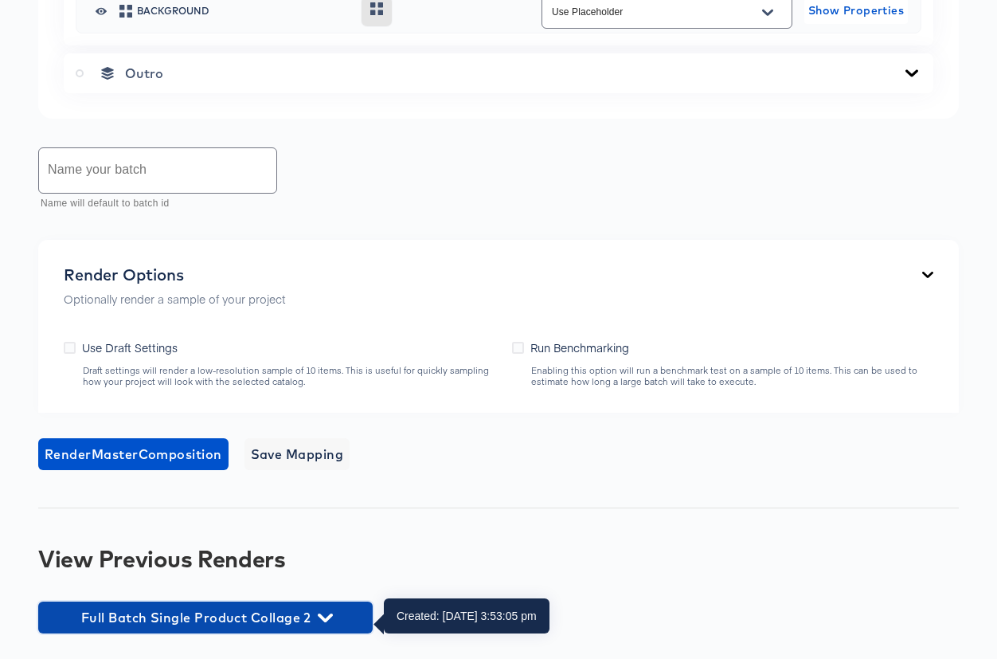
click at [331, 612] on icon "button" at bounding box center [325, 617] width 15 height 15
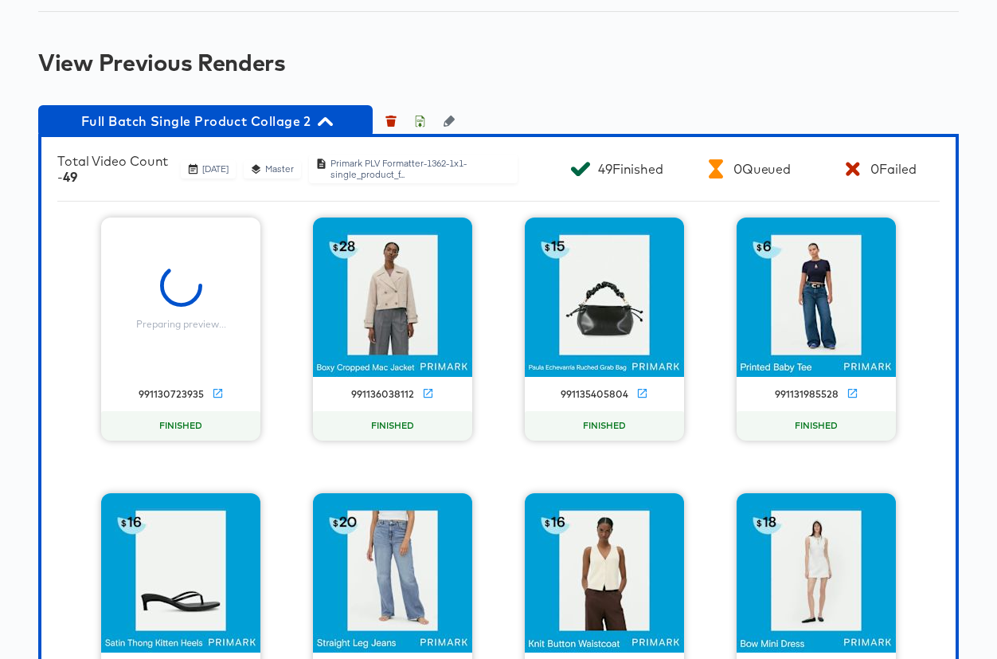
scroll to position [1816, 0]
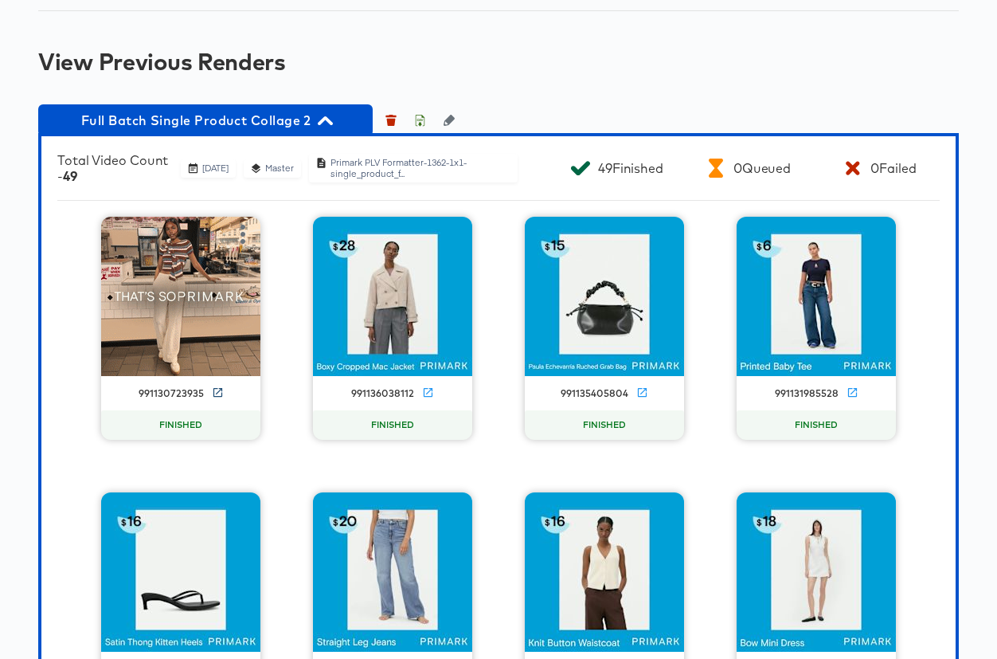
click at [214, 398] on icon at bounding box center [218, 392] width 12 height 12
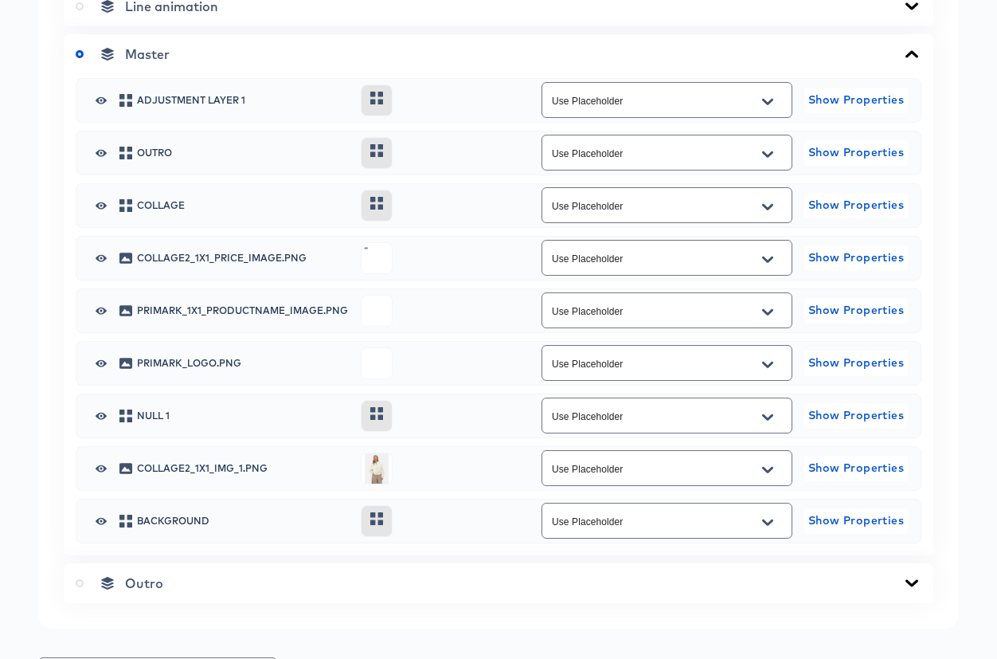
scroll to position [808, 0]
click at [770, 261] on icon "Open" at bounding box center [767, 260] width 11 height 13
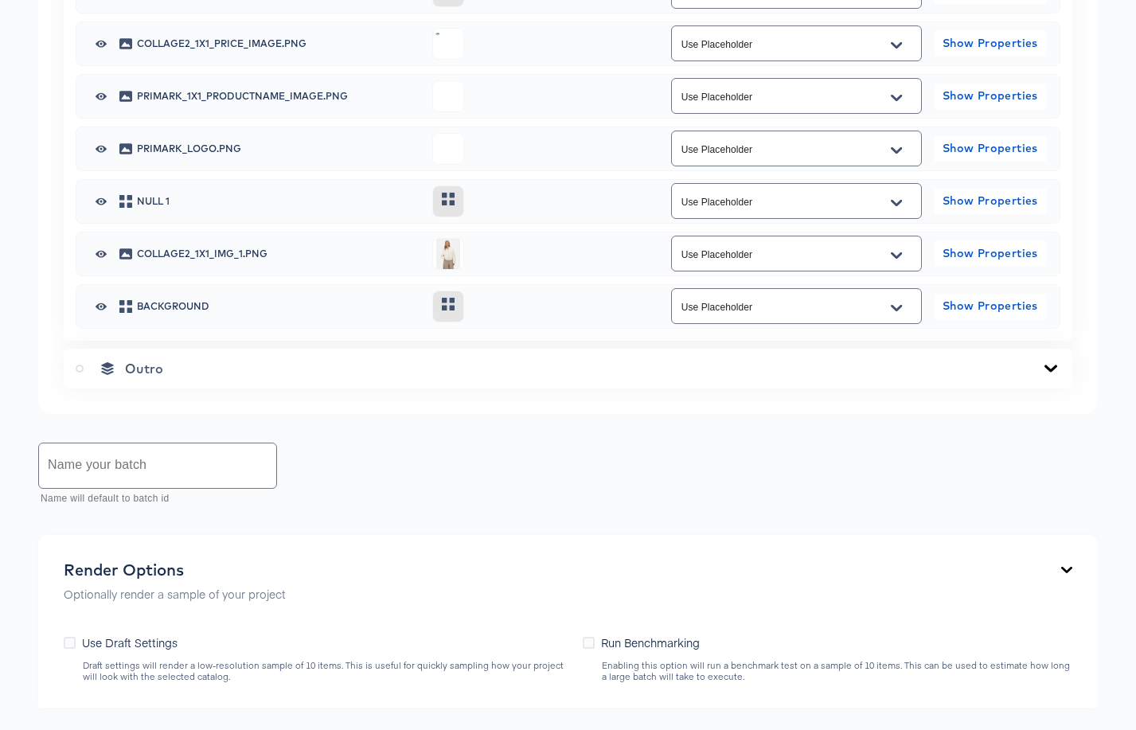
scroll to position [1019, 0]
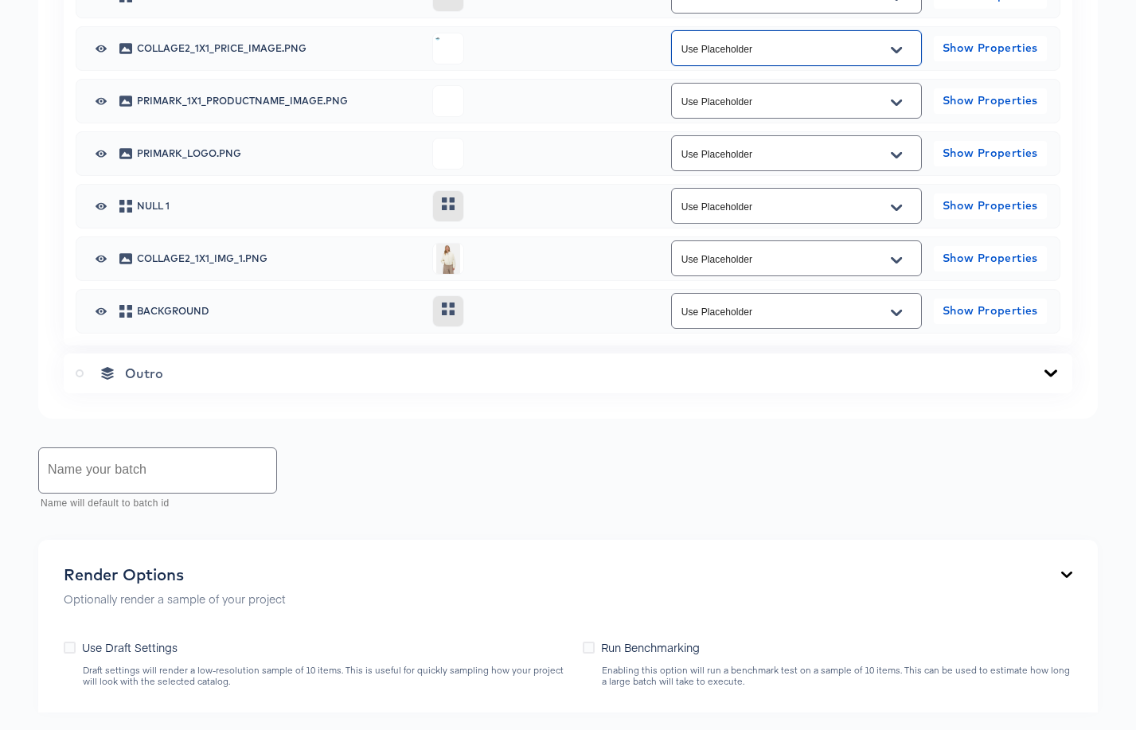
click at [901, 261] on icon "Open" at bounding box center [896, 260] width 11 height 13
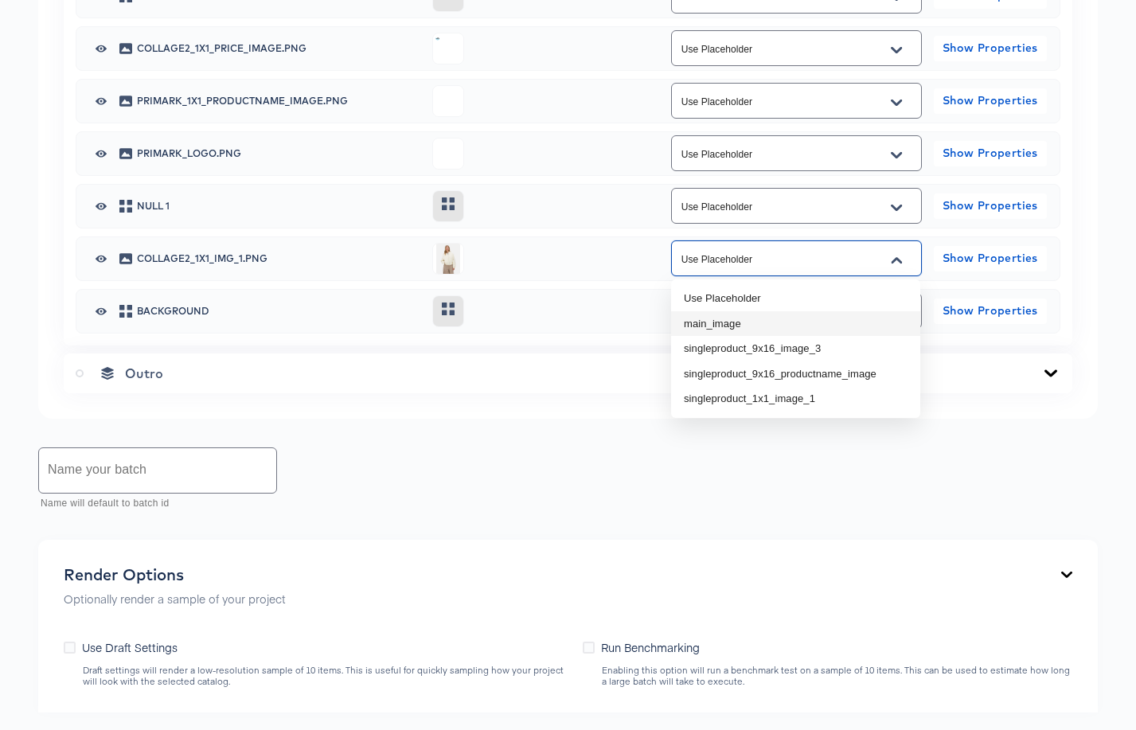
click at [861, 323] on li "main_image" at bounding box center [795, 323] width 249 height 25
type input "main_image"
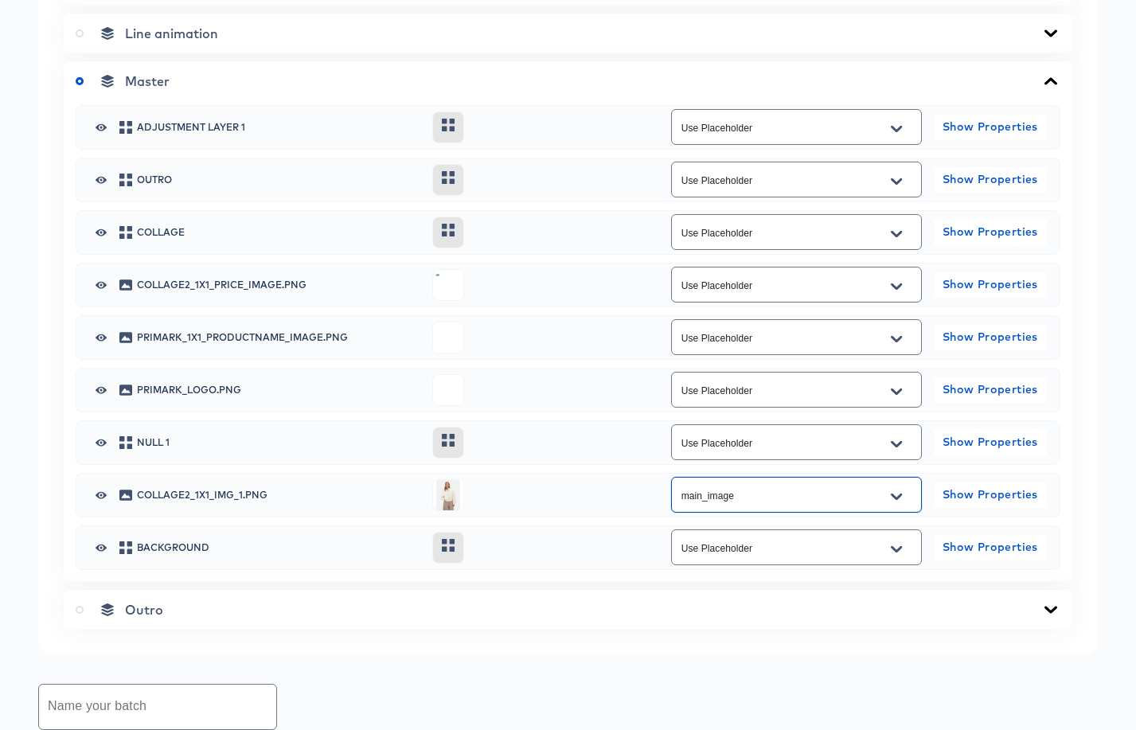
scroll to position [779, 0]
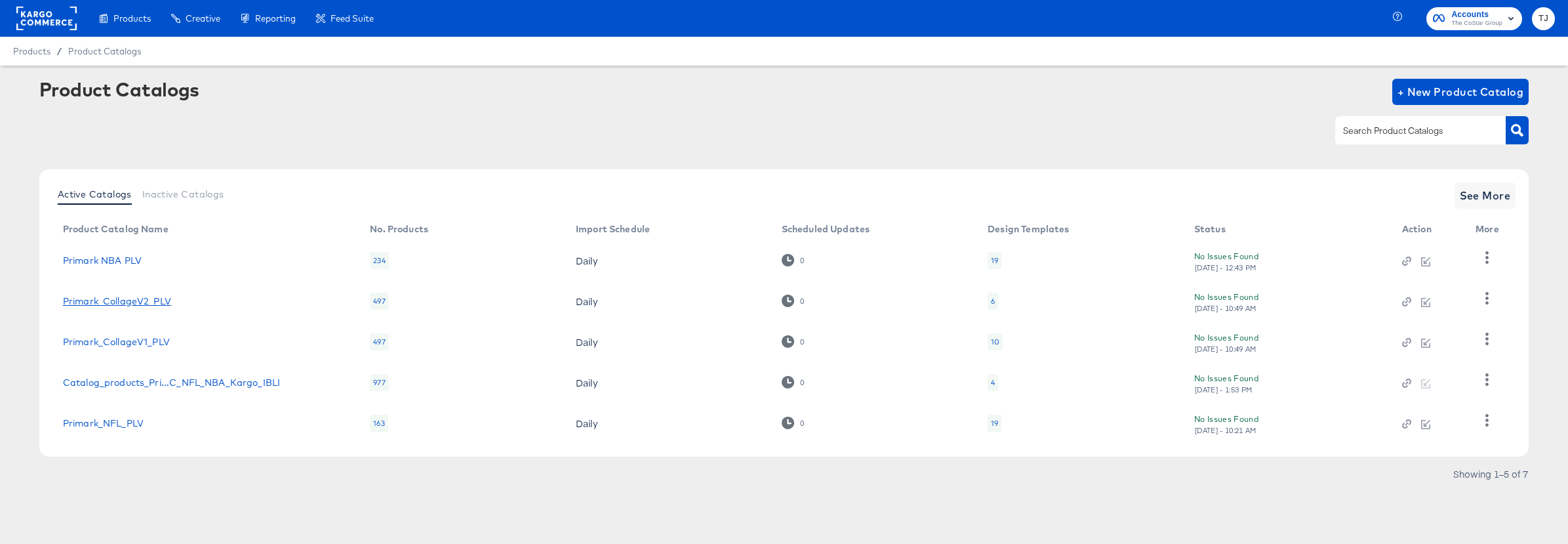
click at [144, 299] on link "Primark_CollageV2_PLV" at bounding box center [116, 301] width 108 height 11
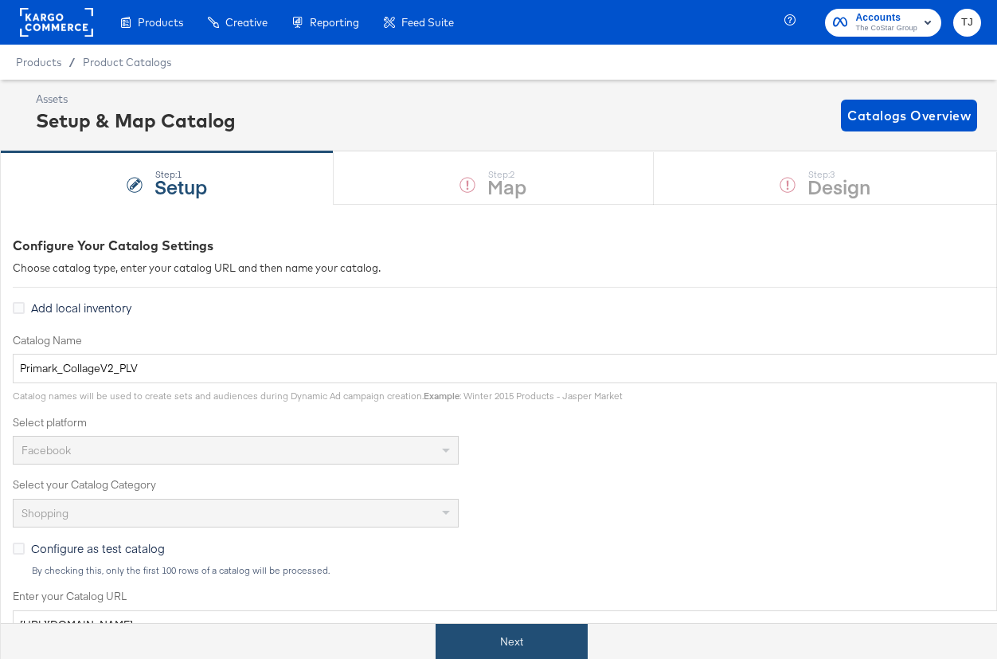
click at [560, 647] on button "Next" at bounding box center [512, 642] width 152 height 36
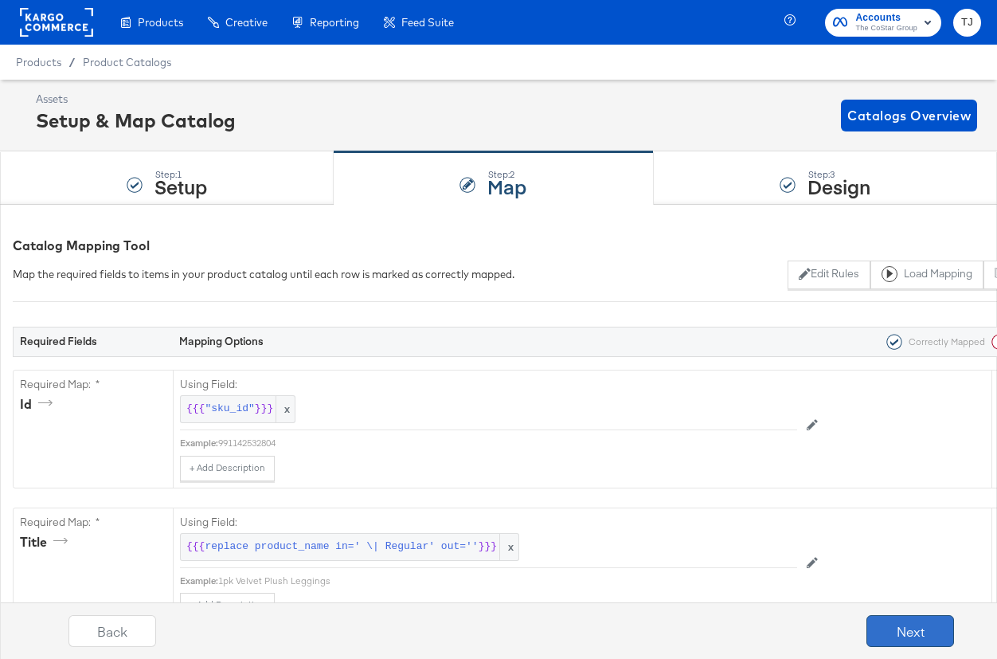
click at [881, 628] on button "Next" at bounding box center [910, 631] width 88 height 32
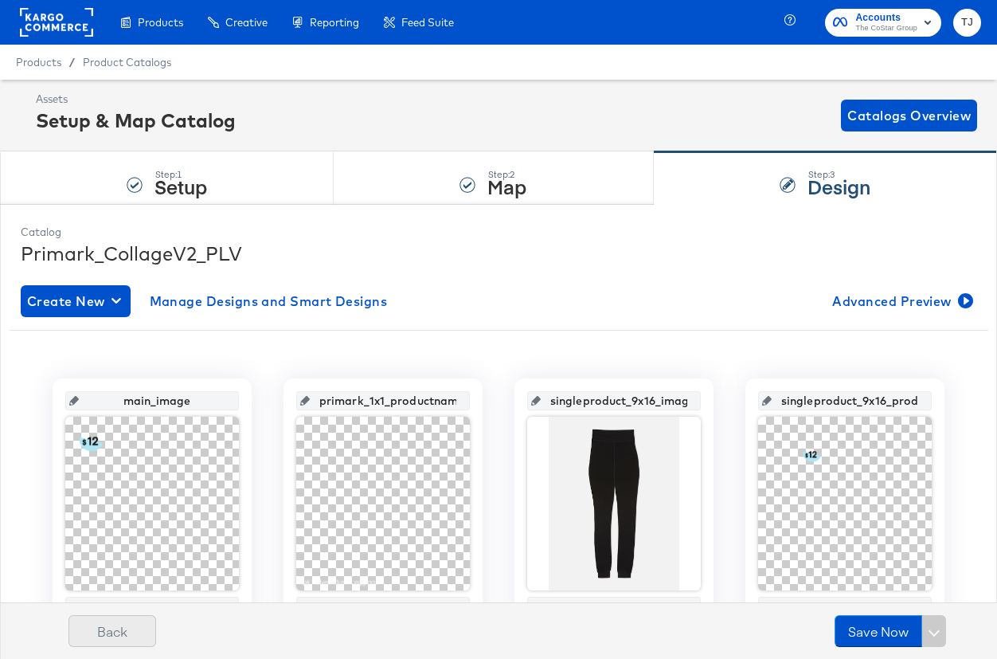
click at [123, 624] on button "Back" at bounding box center [112, 631] width 88 height 32
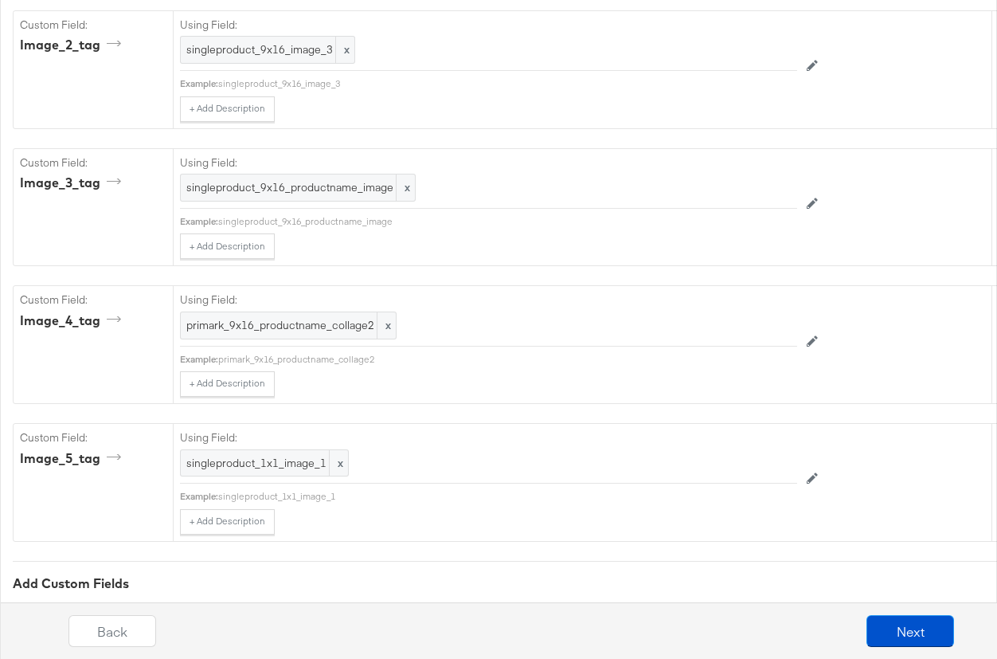
scroll to position [1875, 0]
click at [890, 632] on button "Next" at bounding box center [910, 631] width 88 height 32
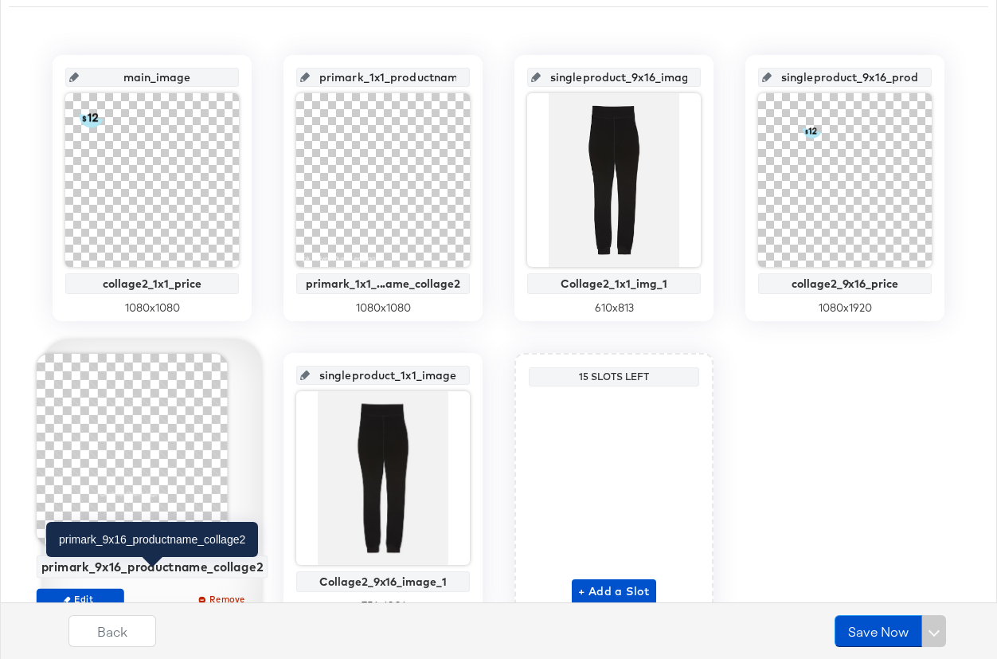
scroll to position [399, 0]
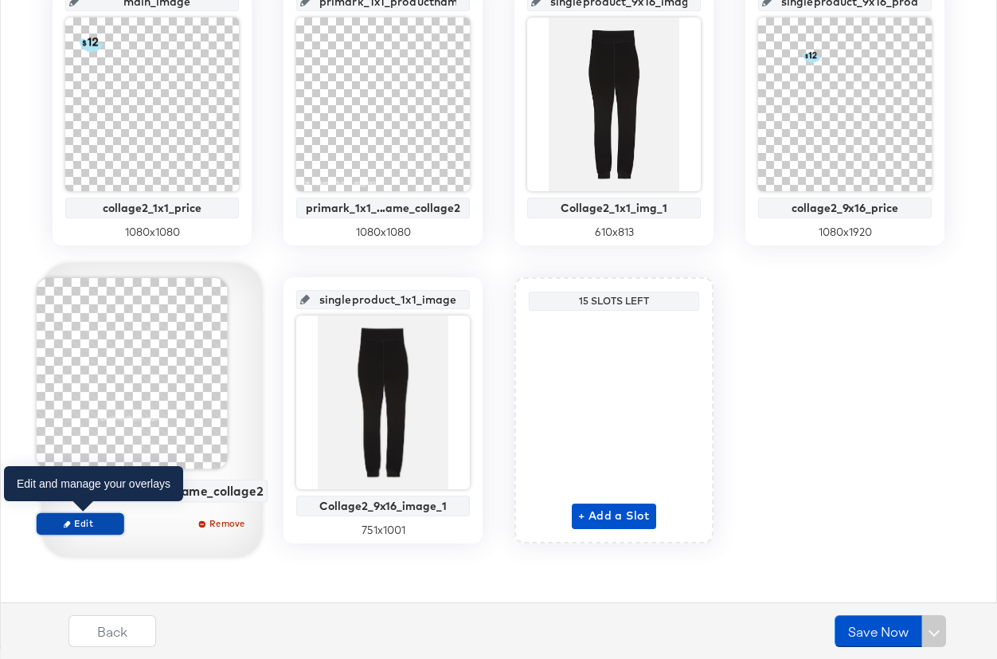
click at [100, 522] on span "Edit" at bounding box center [80, 523] width 73 height 12
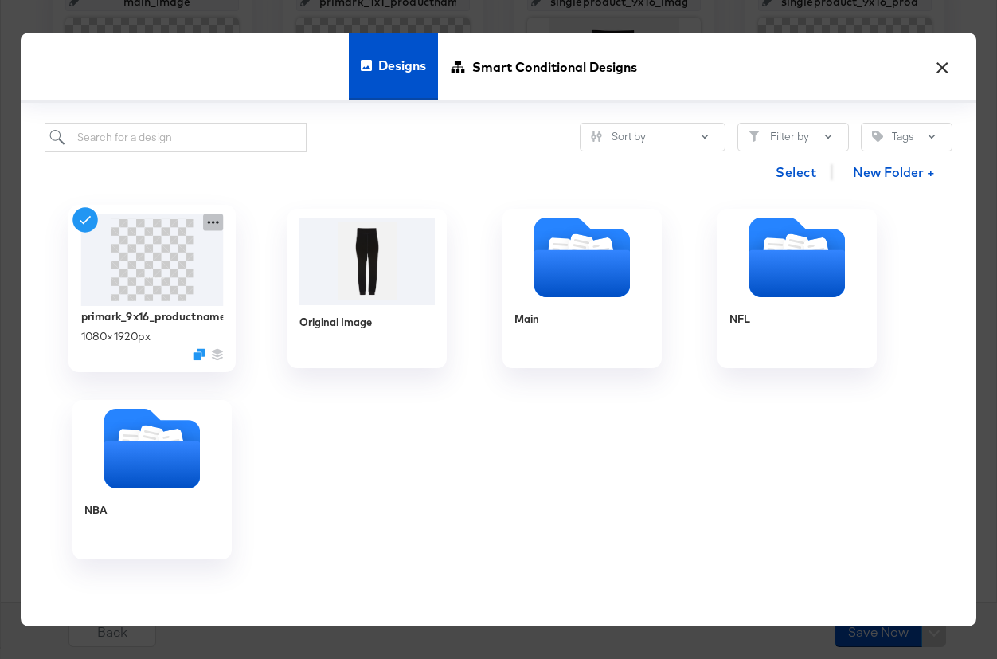
click at [215, 220] on icon at bounding box center [213, 221] width 20 height 17
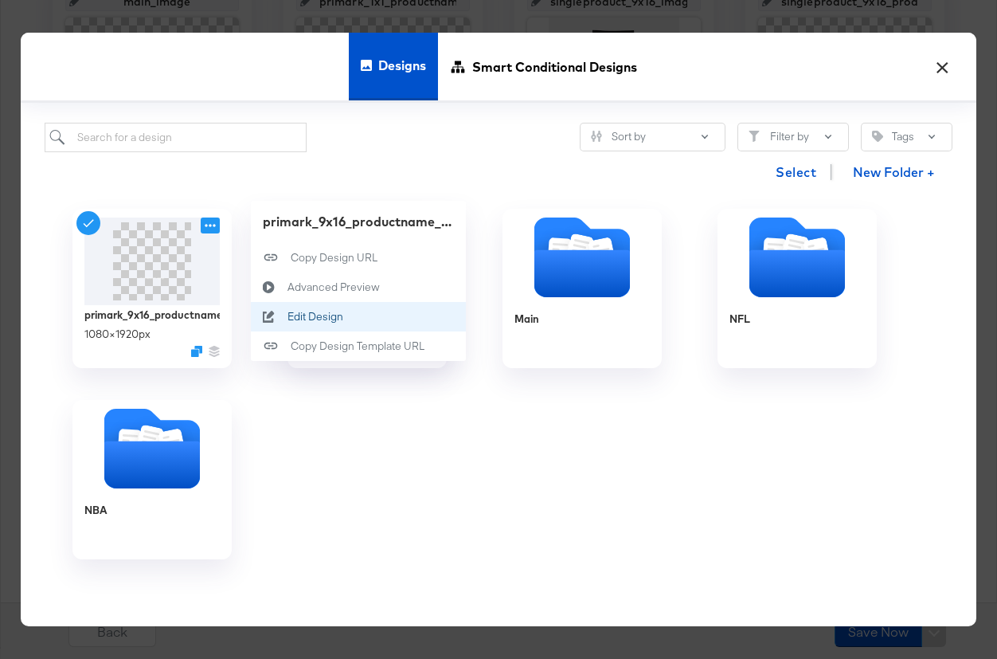
click at [287, 316] on div "Edit Design Edit Design" at bounding box center [287, 316] width 0 height 0
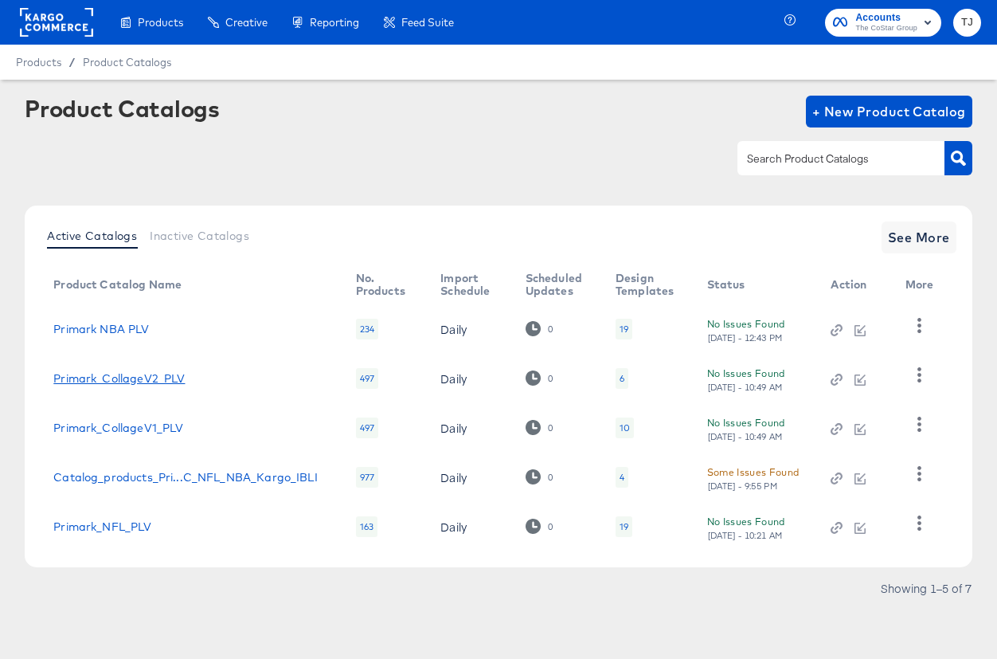
click at [162, 381] on link "Primark_CollageV2_PLV" at bounding box center [118, 378] width 131 height 13
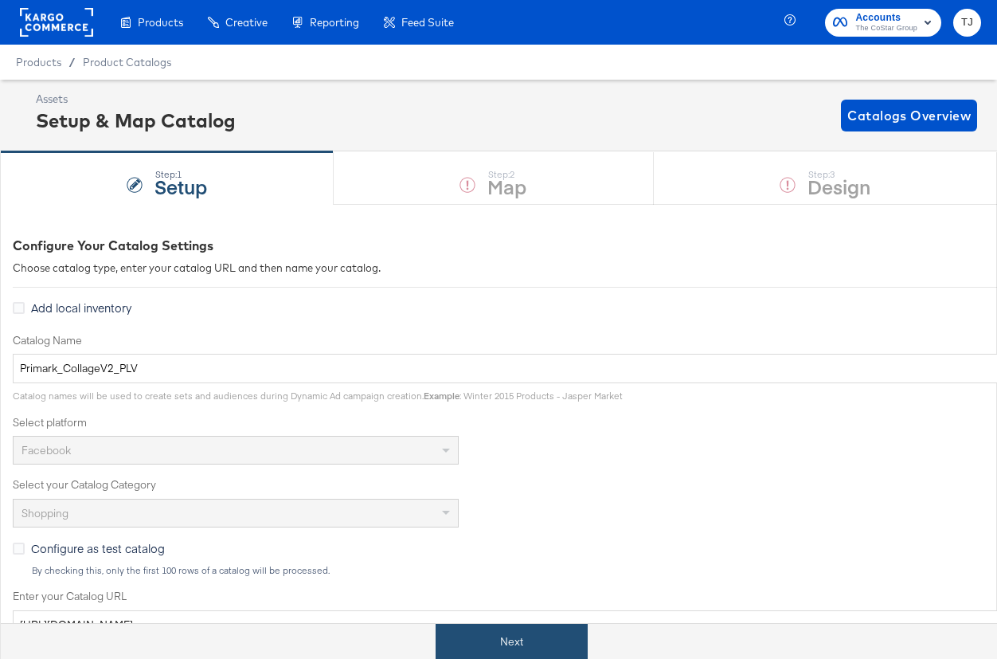
click at [544, 636] on button "Next" at bounding box center [512, 642] width 152 height 36
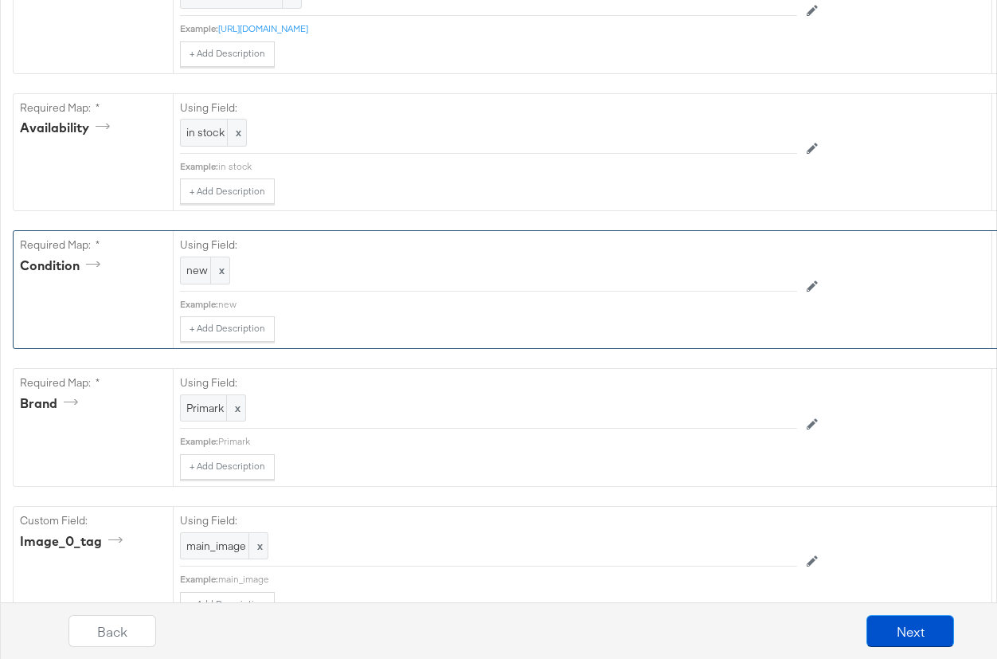
scroll to position [1104, 0]
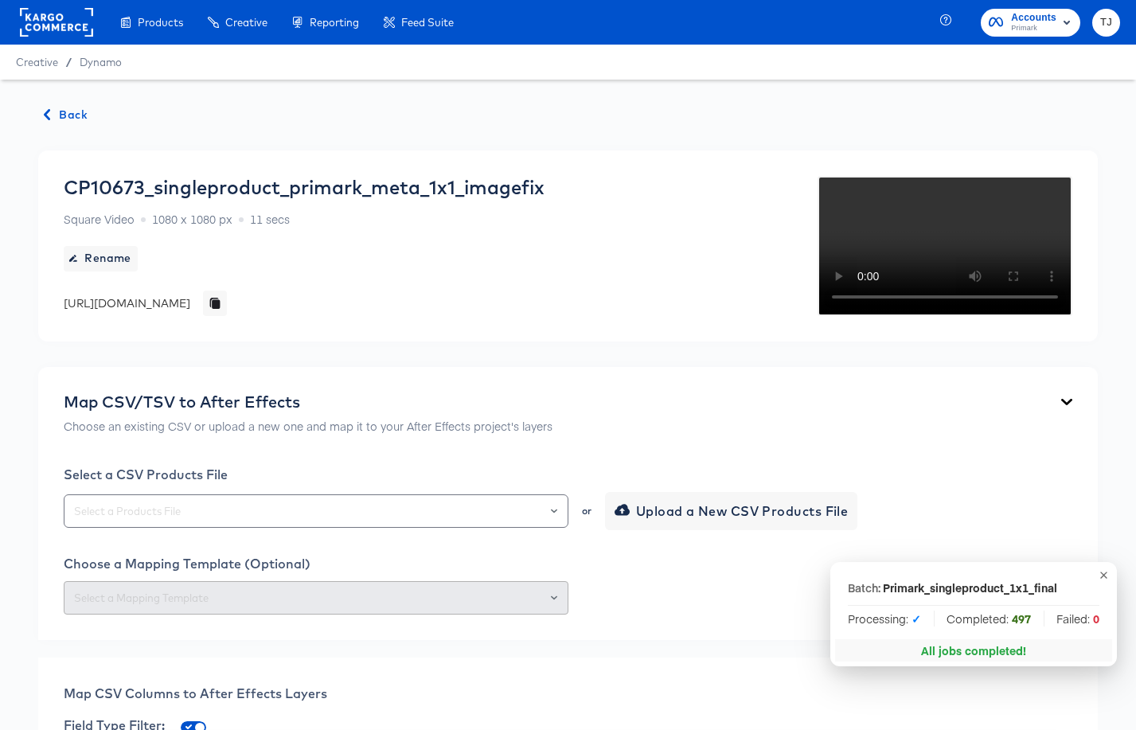
click at [38, 21] on rect at bounding box center [56, 22] width 73 height 29
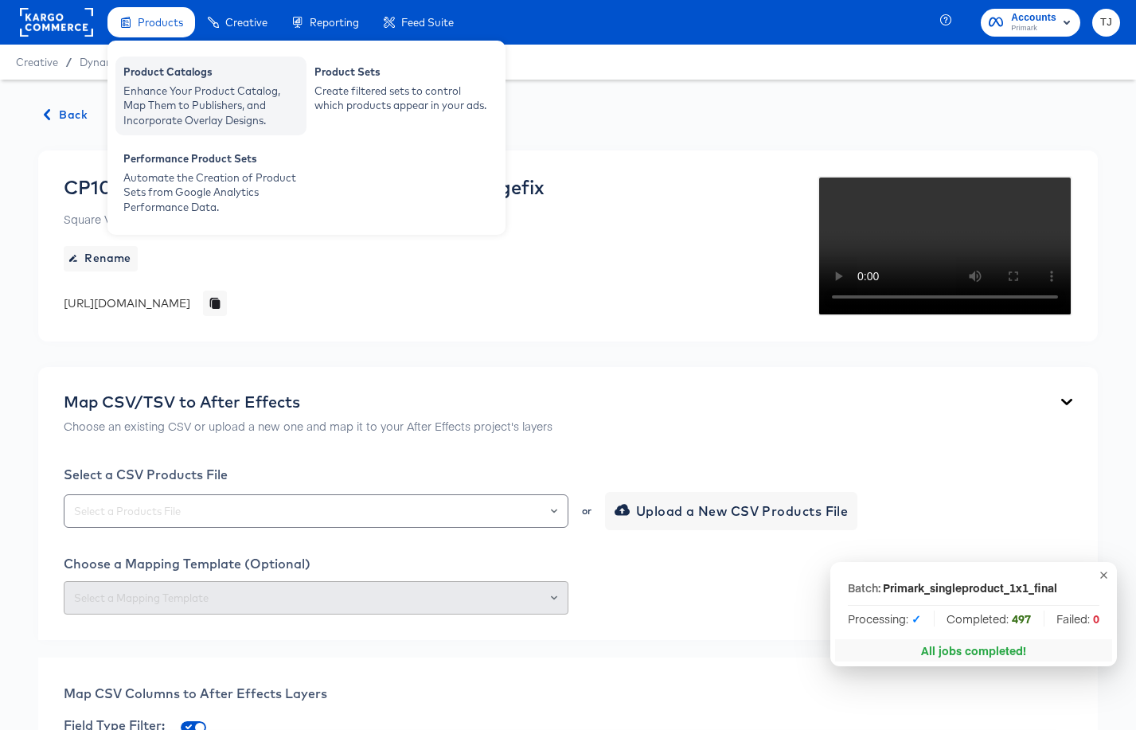
click at [150, 78] on div "Product Catalogs" at bounding box center [210, 74] width 175 height 19
